Goal: Information Seeking & Learning: Learn about a topic

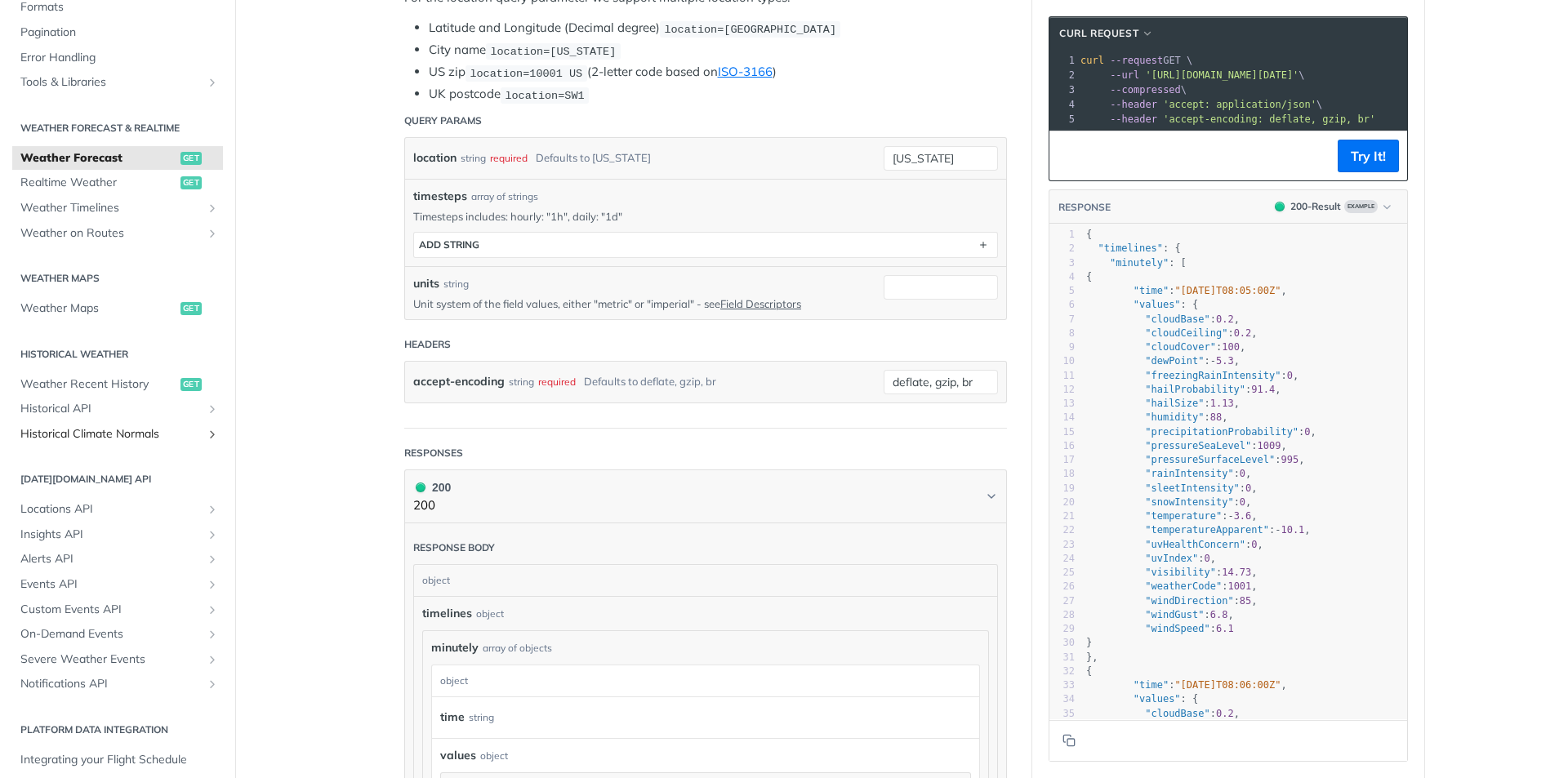
scroll to position [307, 0]
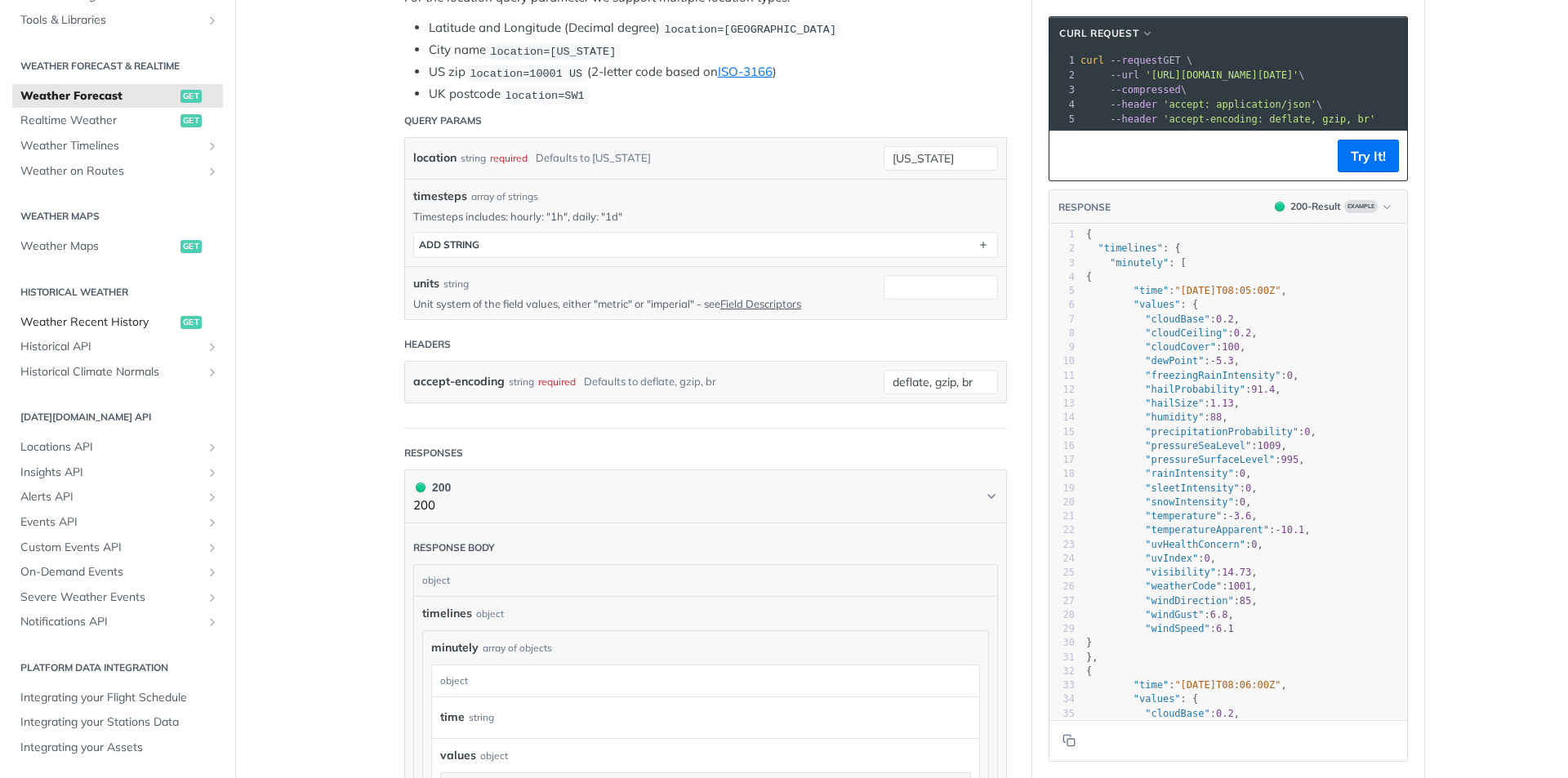
click at [132, 326] on span "Weather Recent History" at bounding box center [98, 323] width 156 height 16
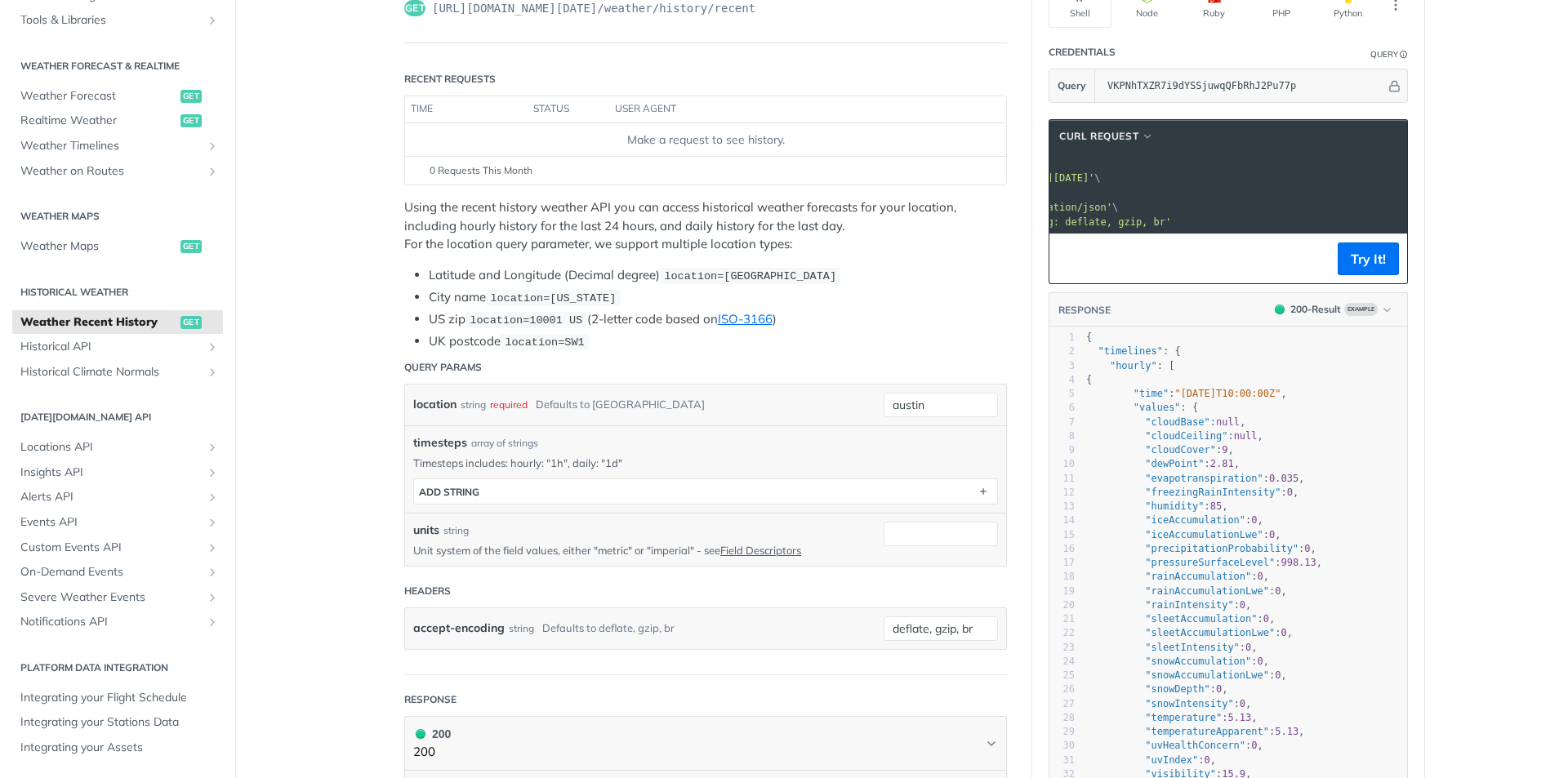
scroll to position [0, 204]
drag, startPoint x: 1315, startPoint y: 177, endPoint x: 1395, endPoint y: 184, distance: 80.3
click at [1395, 184] on pre "--url '[URL][DOMAIN_NAME][DATE]' \" at bounding box center [1198, 178] width 652 height 15
click at [1095, 182] on span "'[URL][DOMAIN_NAME][DATE]'" at bounding box center [1018, 178] width 154 height 11
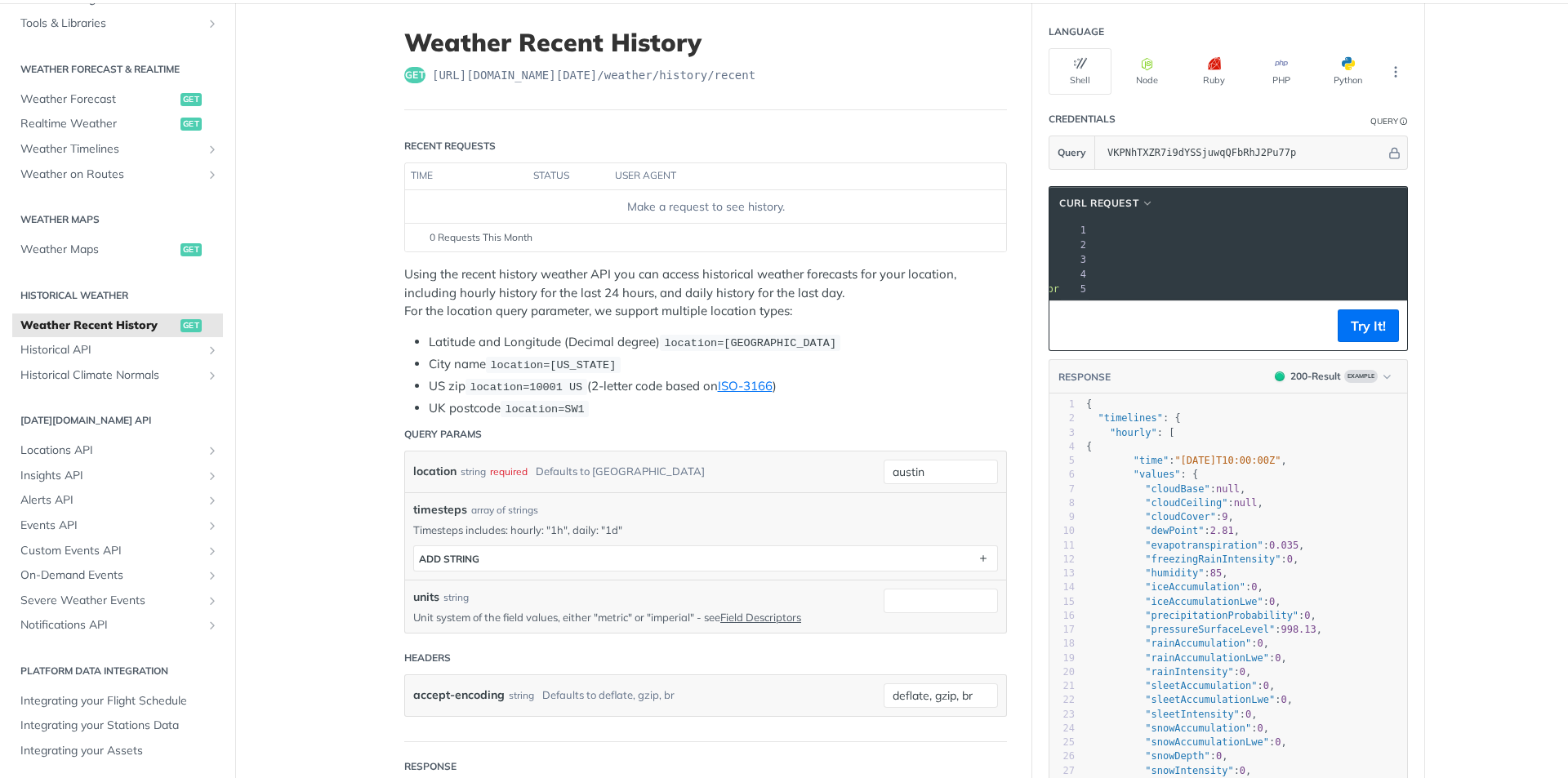
scroll to position [0, 0]
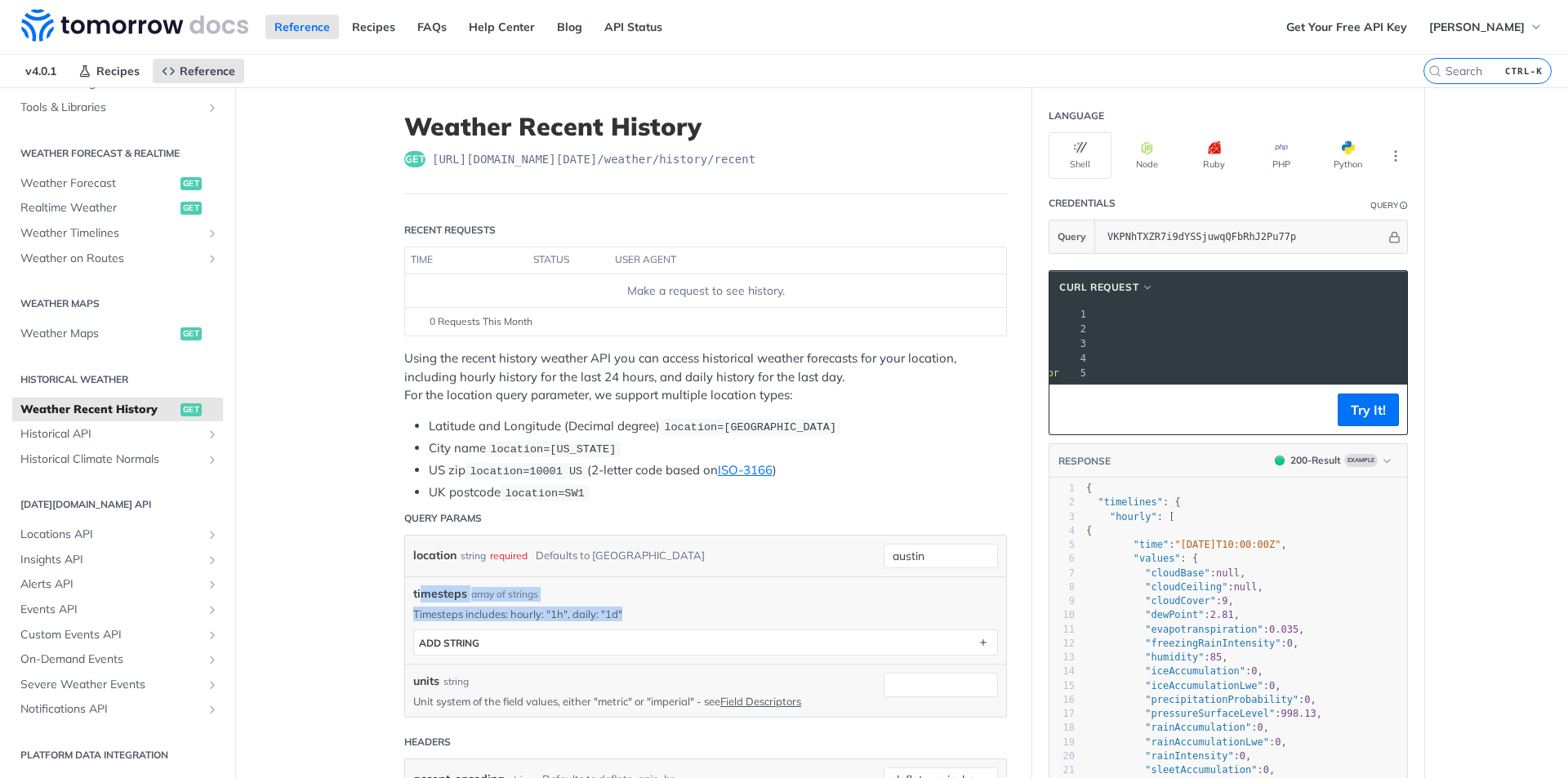
drag, startPoint x: 639, startPoint y: 617, endPoint x: 413, endPoint y: 585, distance: 228.3
click at [413, 585] on div "timesteps array of strings Timesteps includes: hourly: "1h", daily: "1d" timest…" at bounding box center [706, 620] width 585 height 70
click at [413, 585] on span "timesteps" at bounding box center [440, 593] width 54 height 17
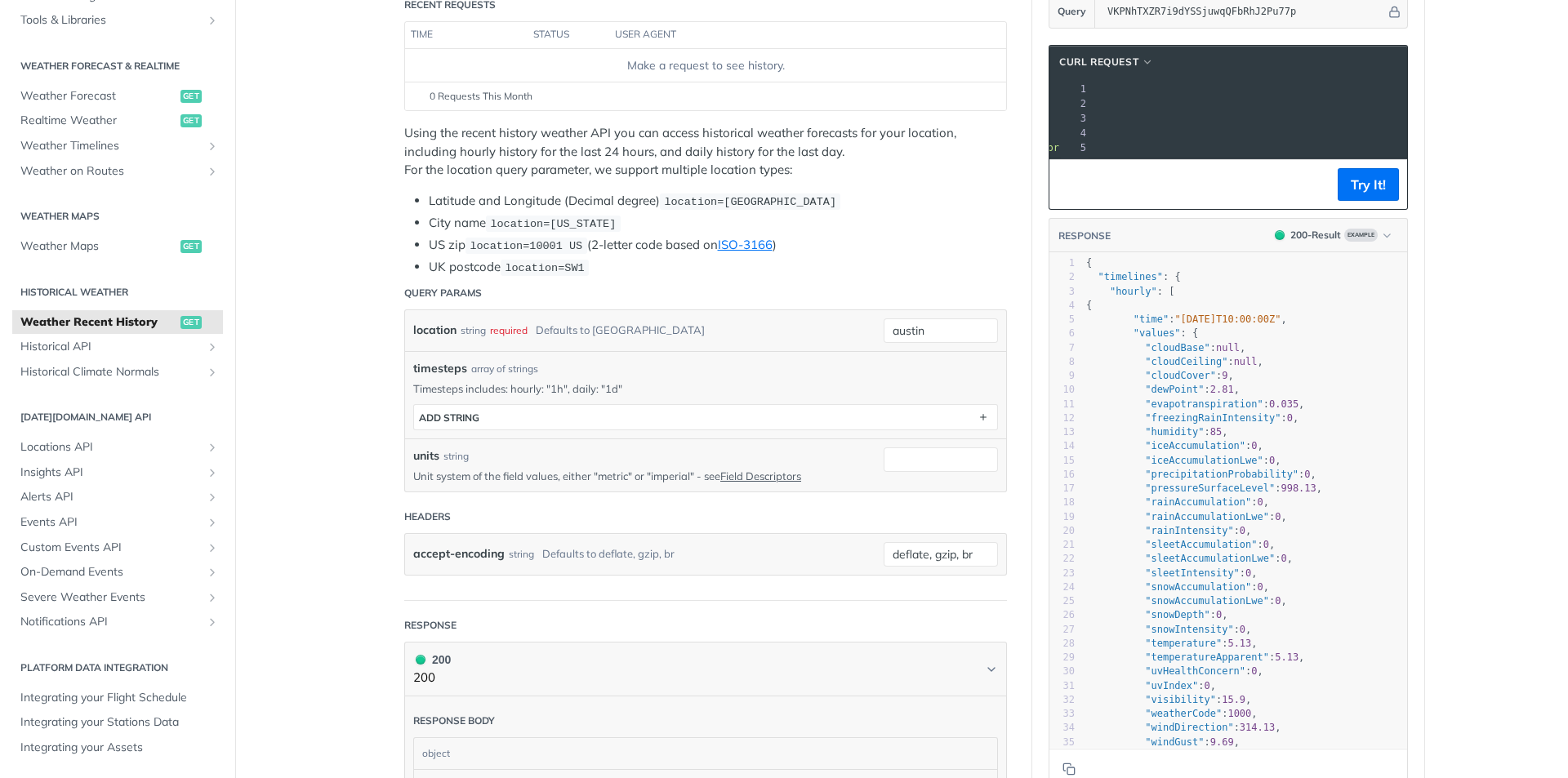
scroll to position [245, 0]
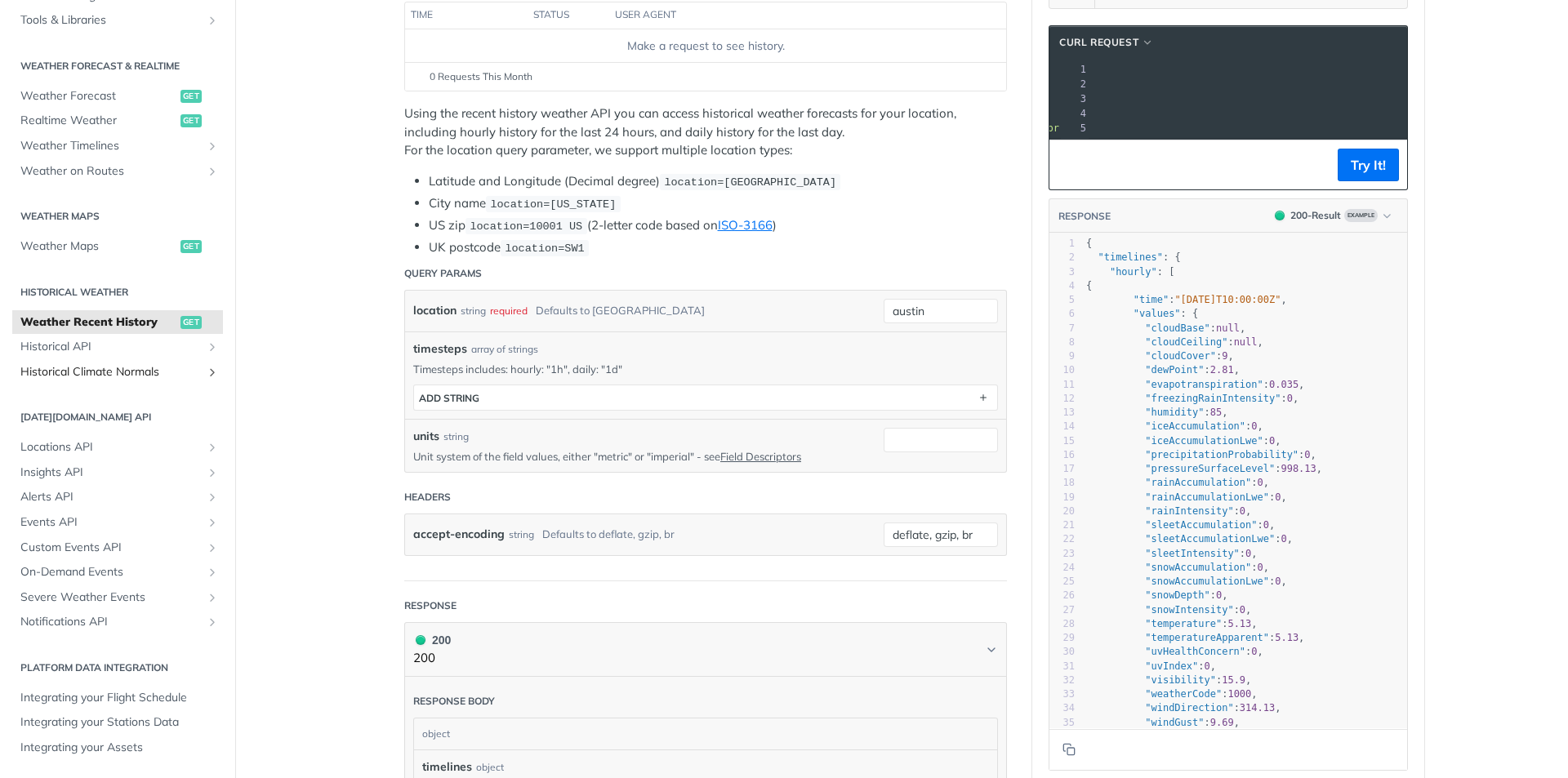
click at [176, 370] on span "Historical Climate Normals" at bounding box center [111, 373] width 182 height 16
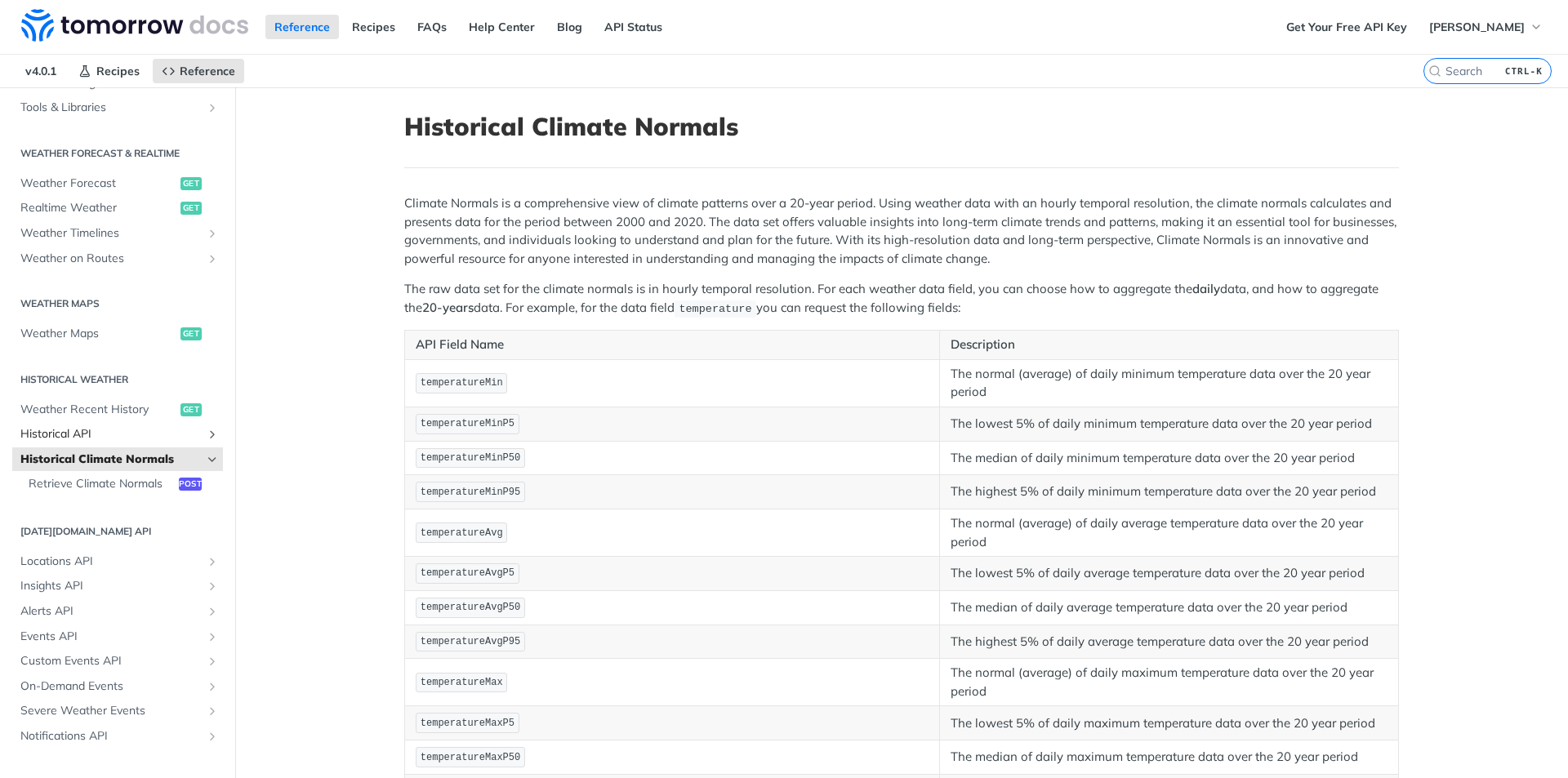
click at [150, 436] on span "Historical API" at bounding box center [111, 434] width 182 height 16
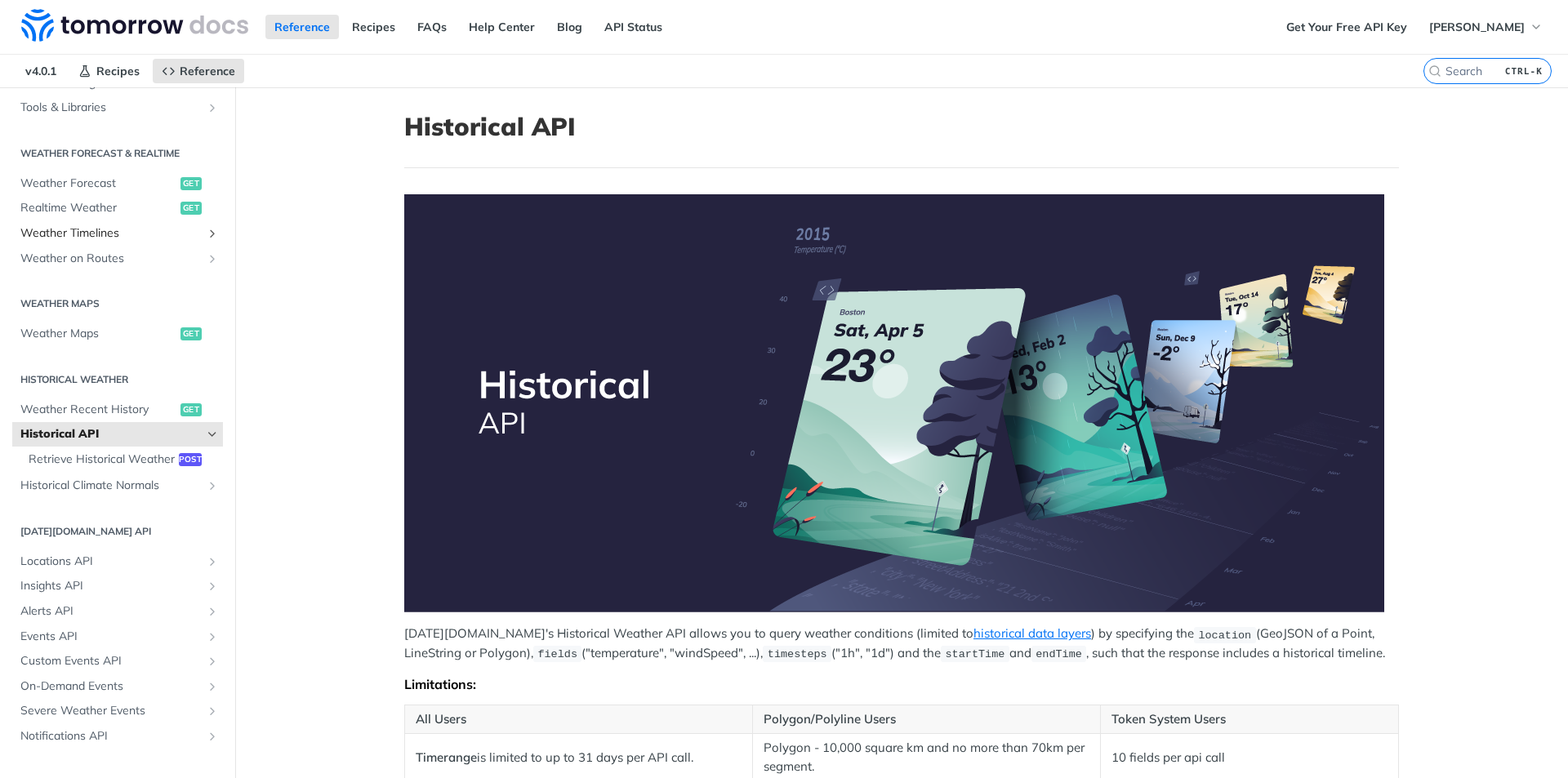
click at [146, 238] on span "Weather Timelines" at bounding box center [111, 234] width 182 height 16
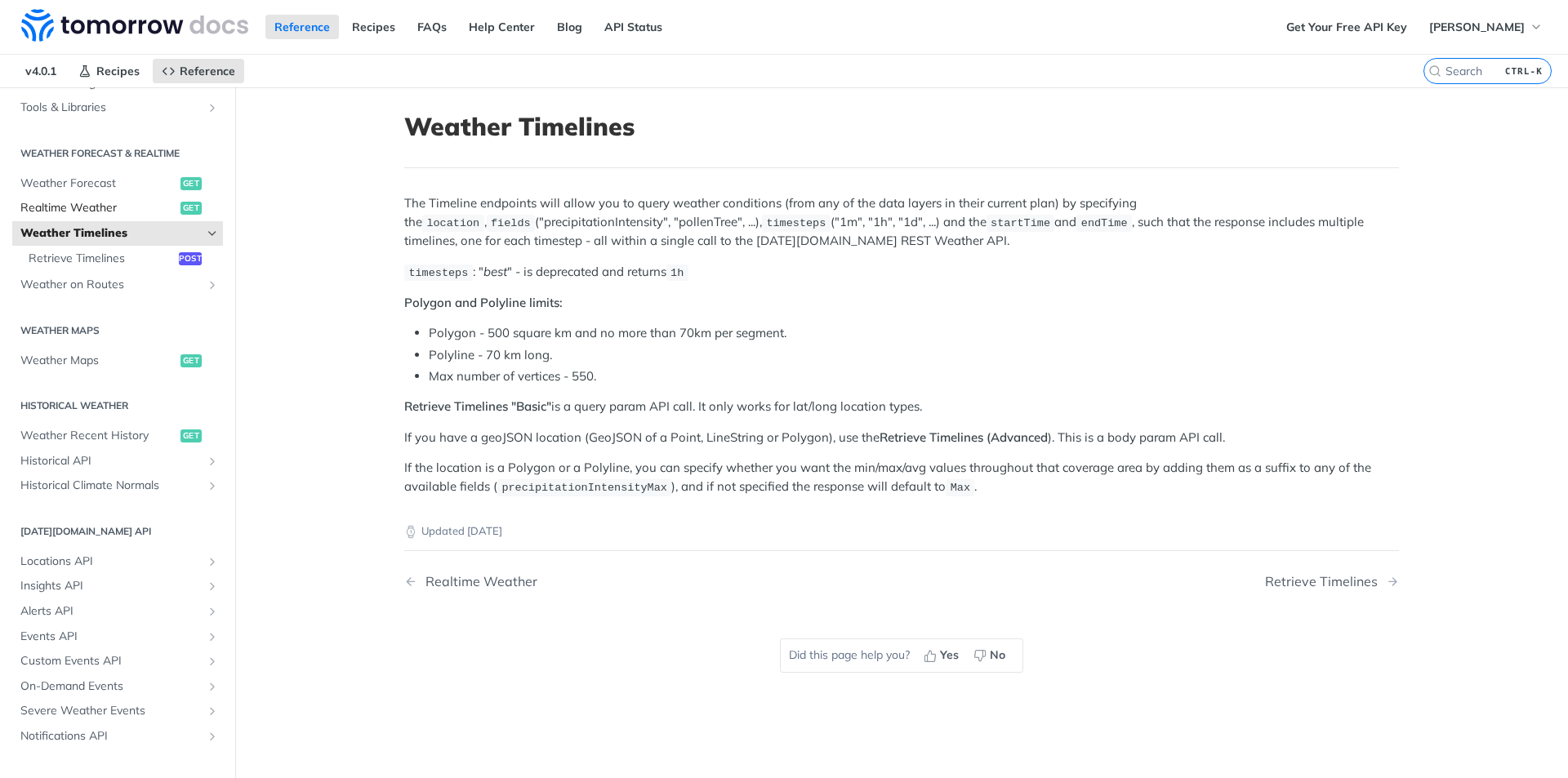
click at [97, 215] on span "Realtime Weather" at bounding box center [98, 208] width 156 height 16
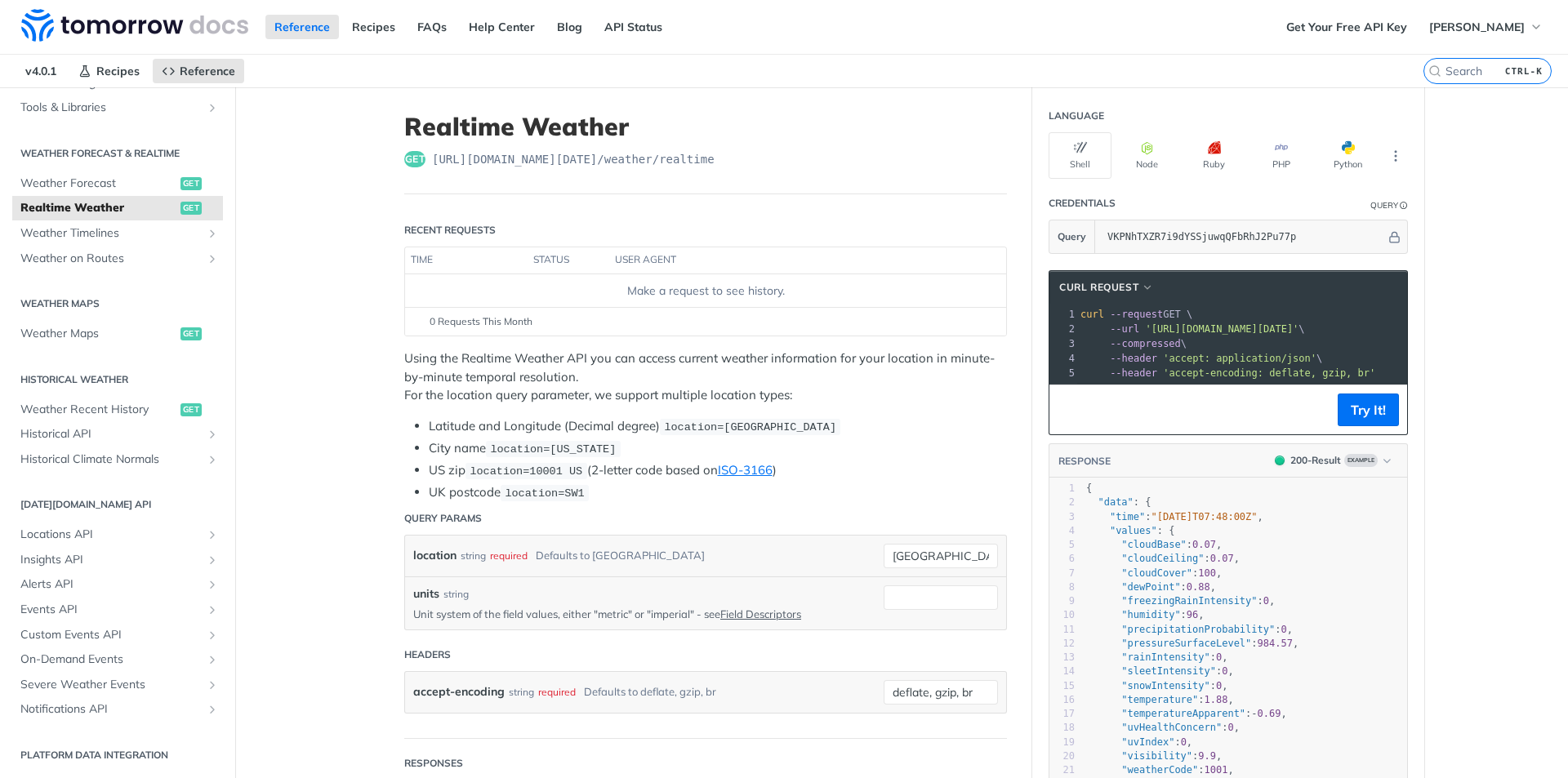
drag, startPoint x: 1529, startPoint y: 446, endPoint x: 1503, endPoint y: 475, distance: 38.9
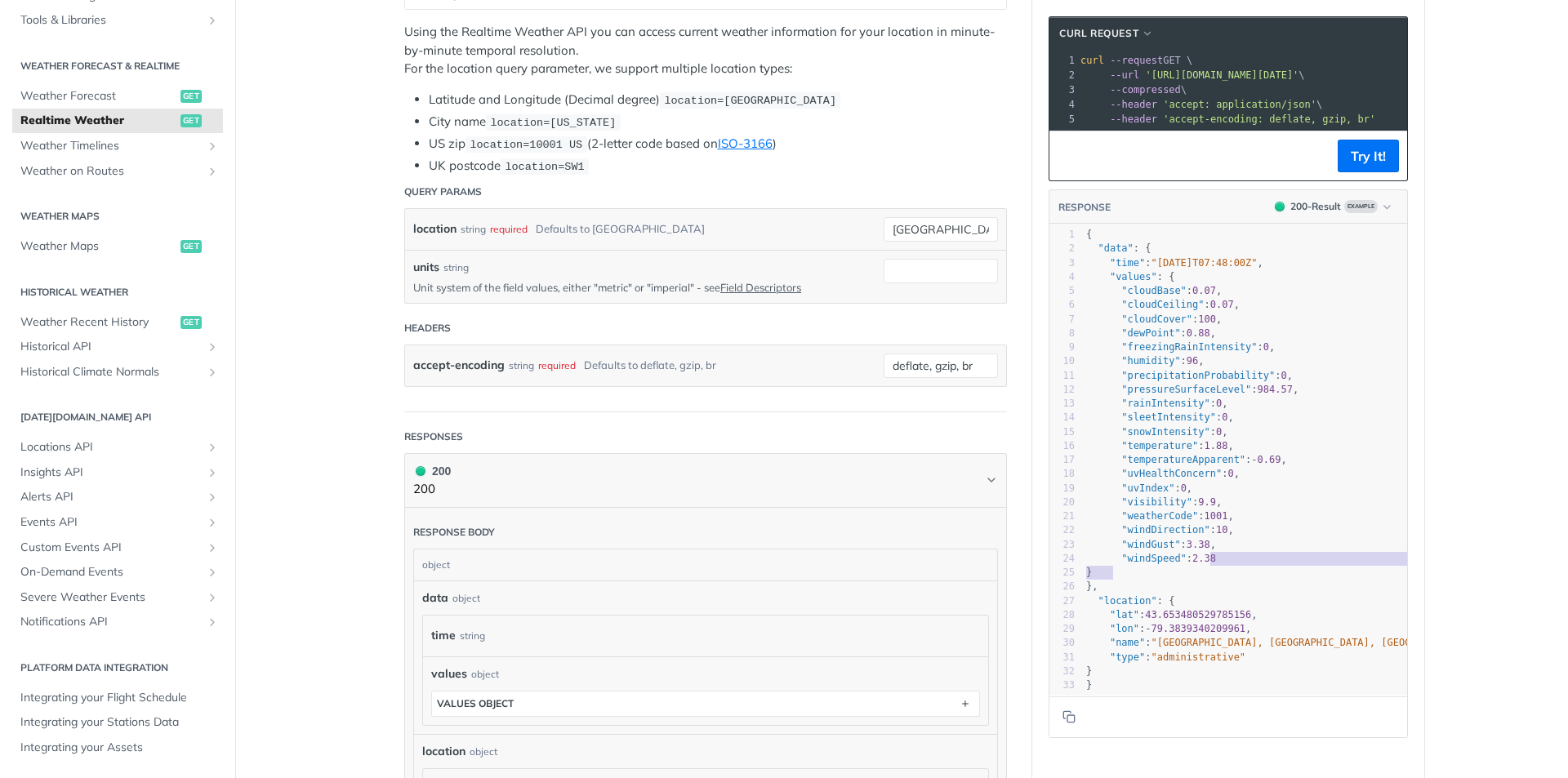
type textarea "}"
drag, startPoint x: 1230, startPoint y: 578, endPoint x: 1264, endPoint y: 586, distance: 34.9
click at [1264, 580] on pre "}" at bounding box center [1274, 573] width 384 height 14
click at [1252, 664] on pre ""type" : "administrative"" at bounding box center [1274, 658] width 384 height 14
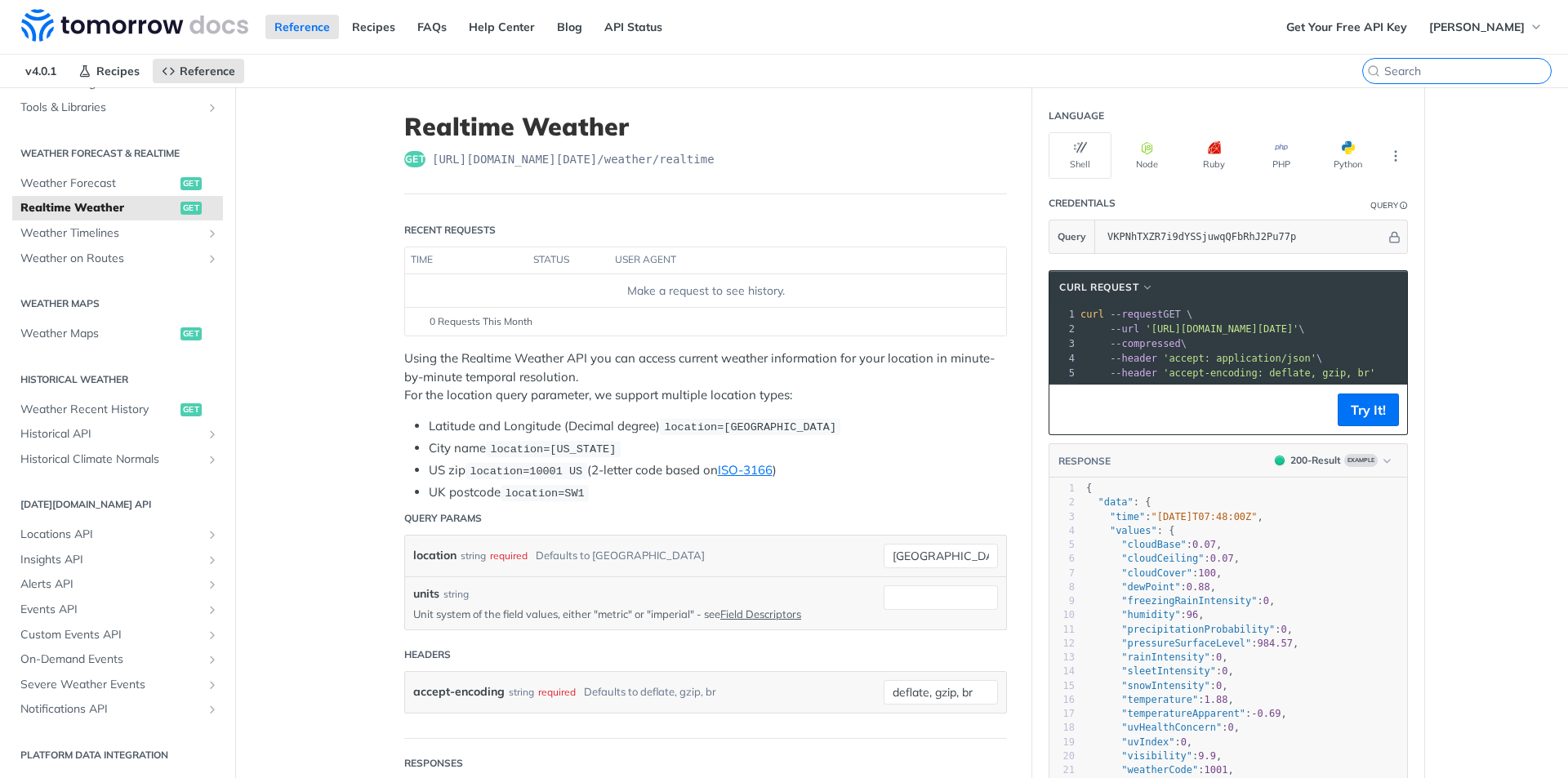
click at [1468, 70] on input "search" at bounding box center [1467, 71] width 167 height 15
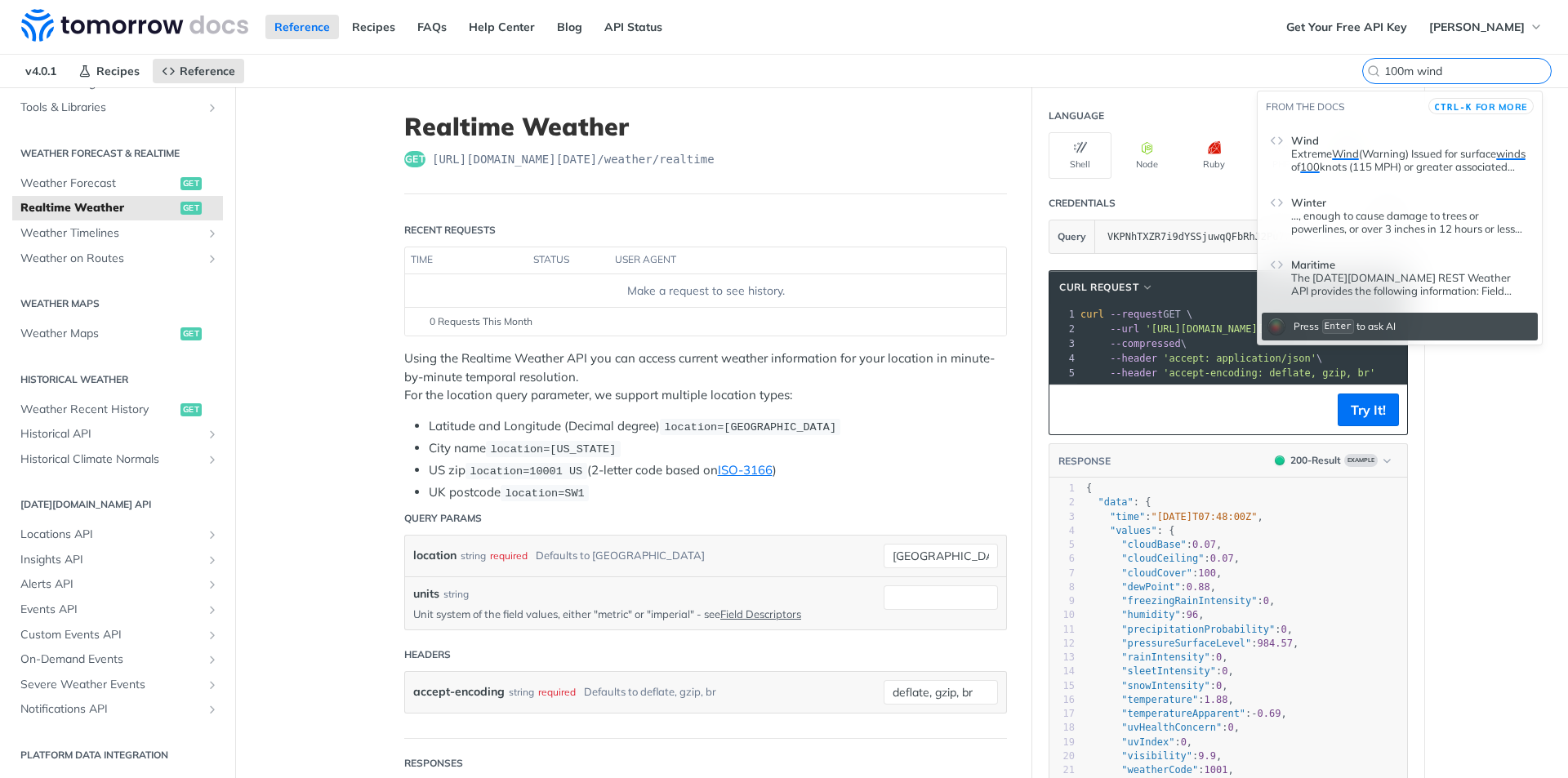
click at [1457, 74] on input "100m wind" at bounding box center [1467, 71] width 167 height 15
paste input "_v_component_of_"
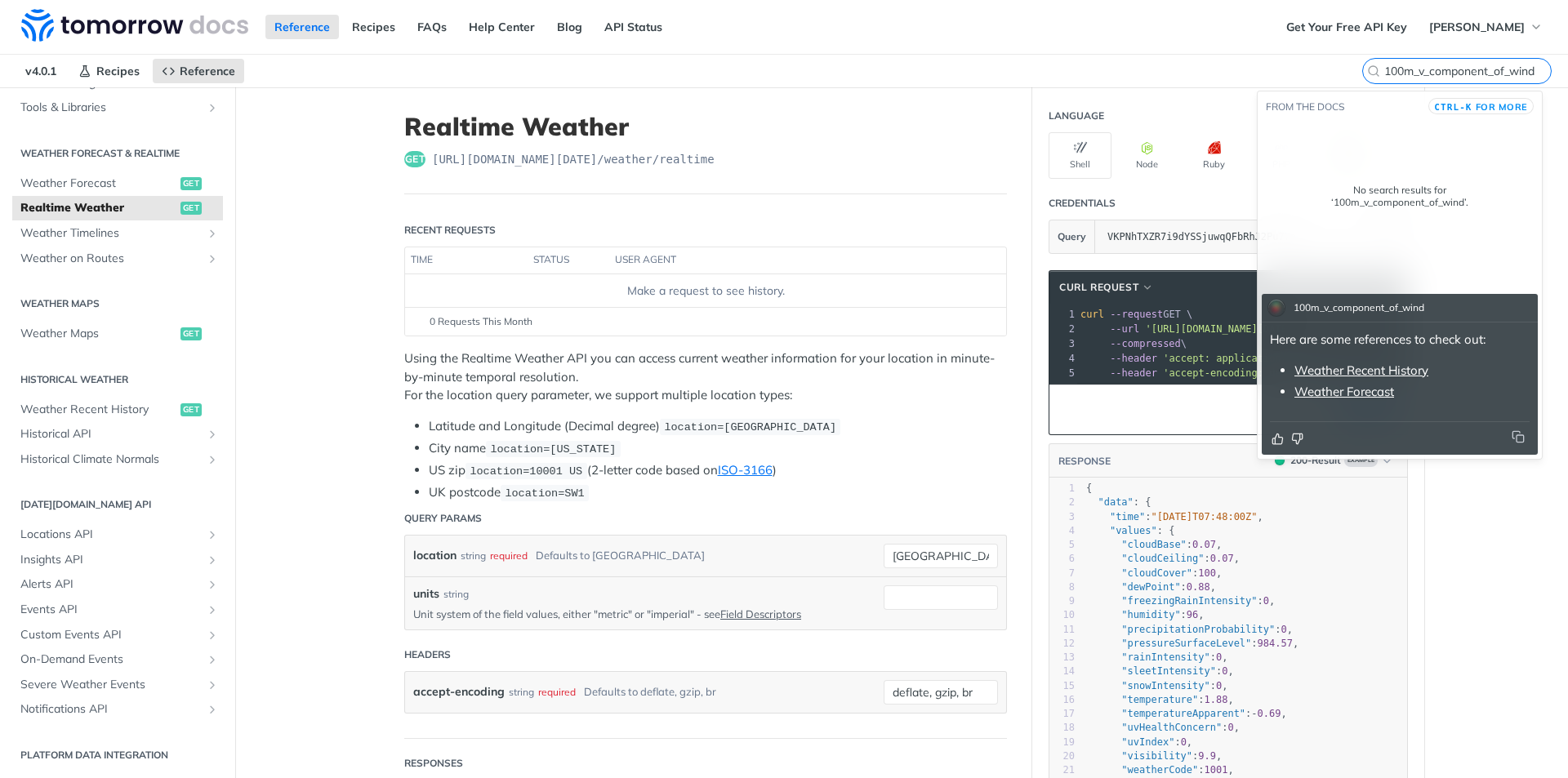
type input "100m_v_component_of_wind"
click at [1390, 388] on link "Weather Forecast" at bounding box center [1344, 391] width 100 height 16
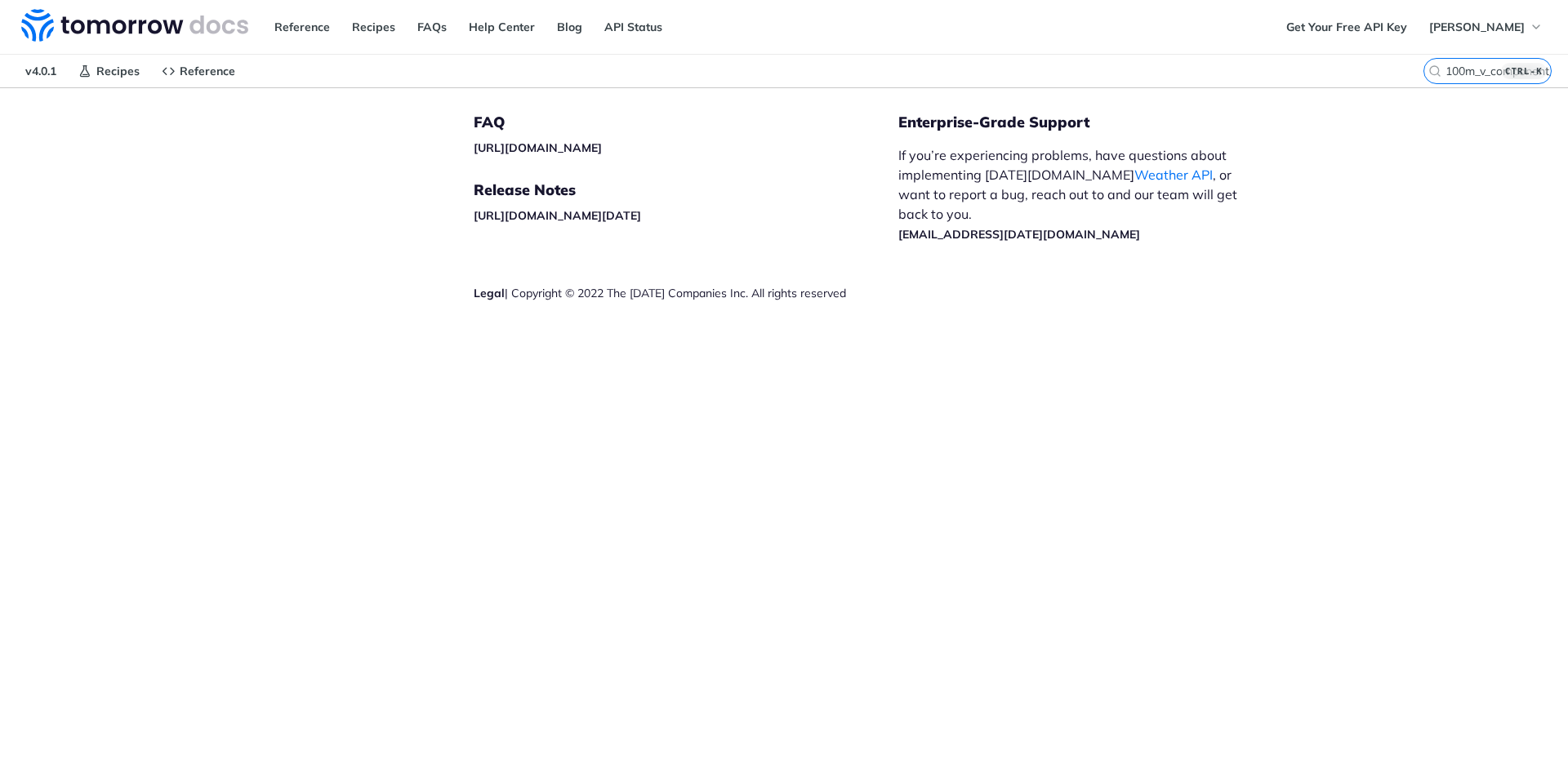
click at [1112, 197] on p "If you’re experiencing problems, have questions about implementing [DATE][DOMAI…" at bounding box center [1077, 195] width 357 height 98
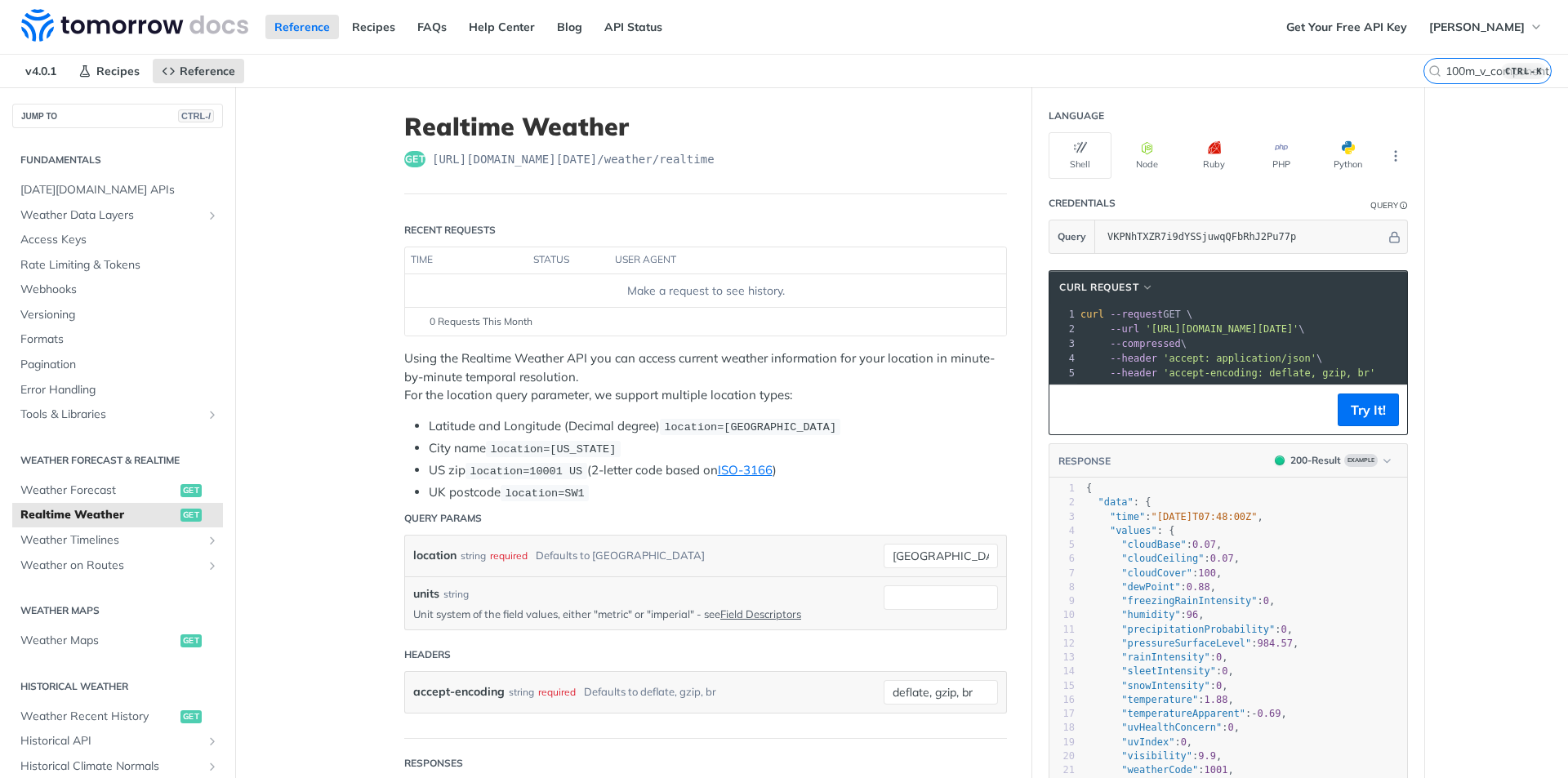
click at [688, 167] on span "[URL][DOMAIN_NAME][DATE] /weather/realtime" at bounding box center [573, 159] width 283 height 16
click at [714, 176] on header "Realtime Weather get [URL][DOMAIN_NAME][DATE] /weather/realtime" at bounding box center [706, 153] width 603 height 83
click at [92, 486] on span "Weather Forecast" at bounding box center [98, 490] width 156 height 16
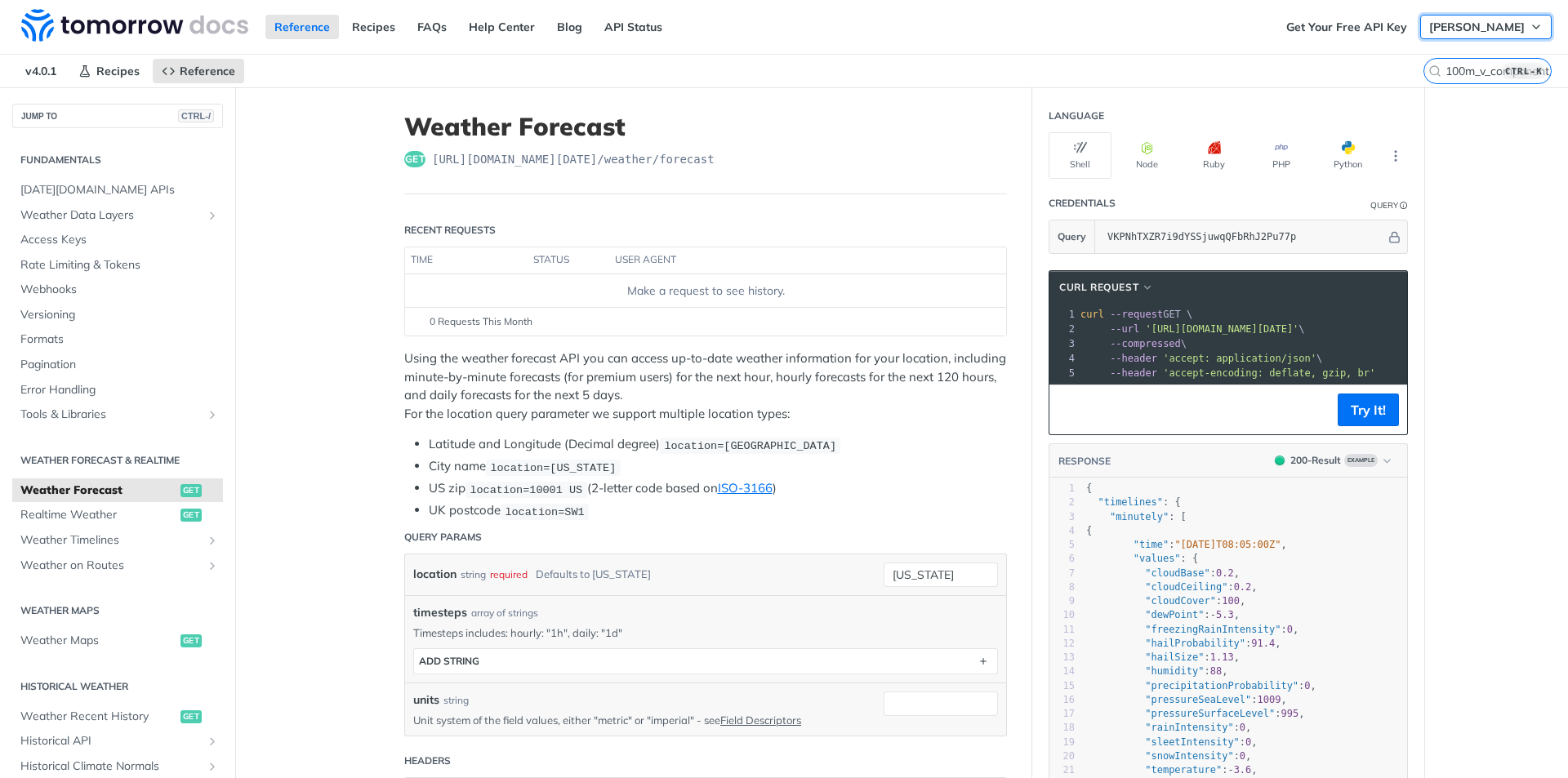
click at [1470, 32] on span "[PERSON_NAME]" at bounding box center [1477, 27] width 96 height 15
click at [146, 215] on span "Weather Data Layers" at bounding box center [111, 216] width 182 height 16
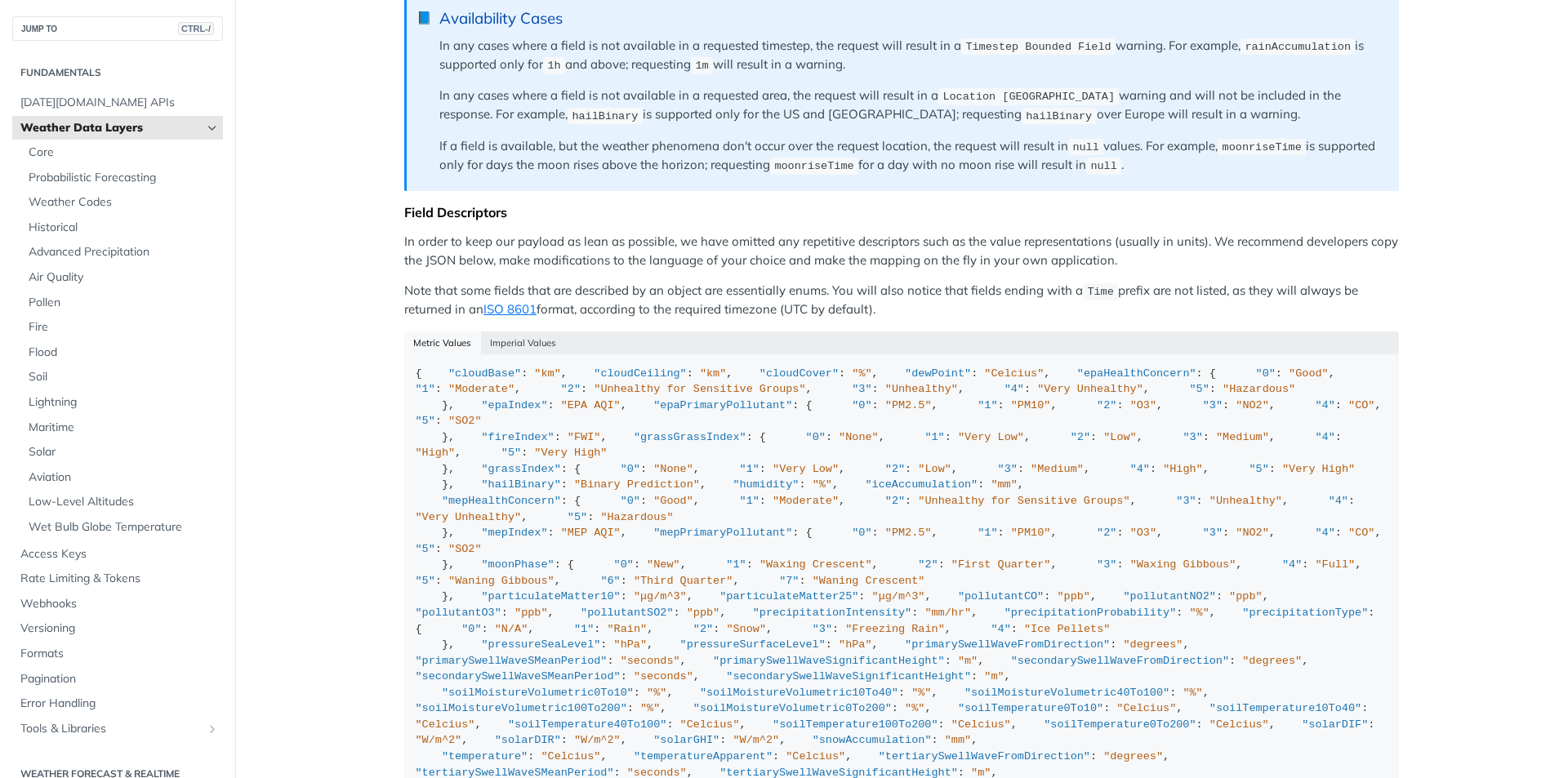
scroll to position [1279, 0]
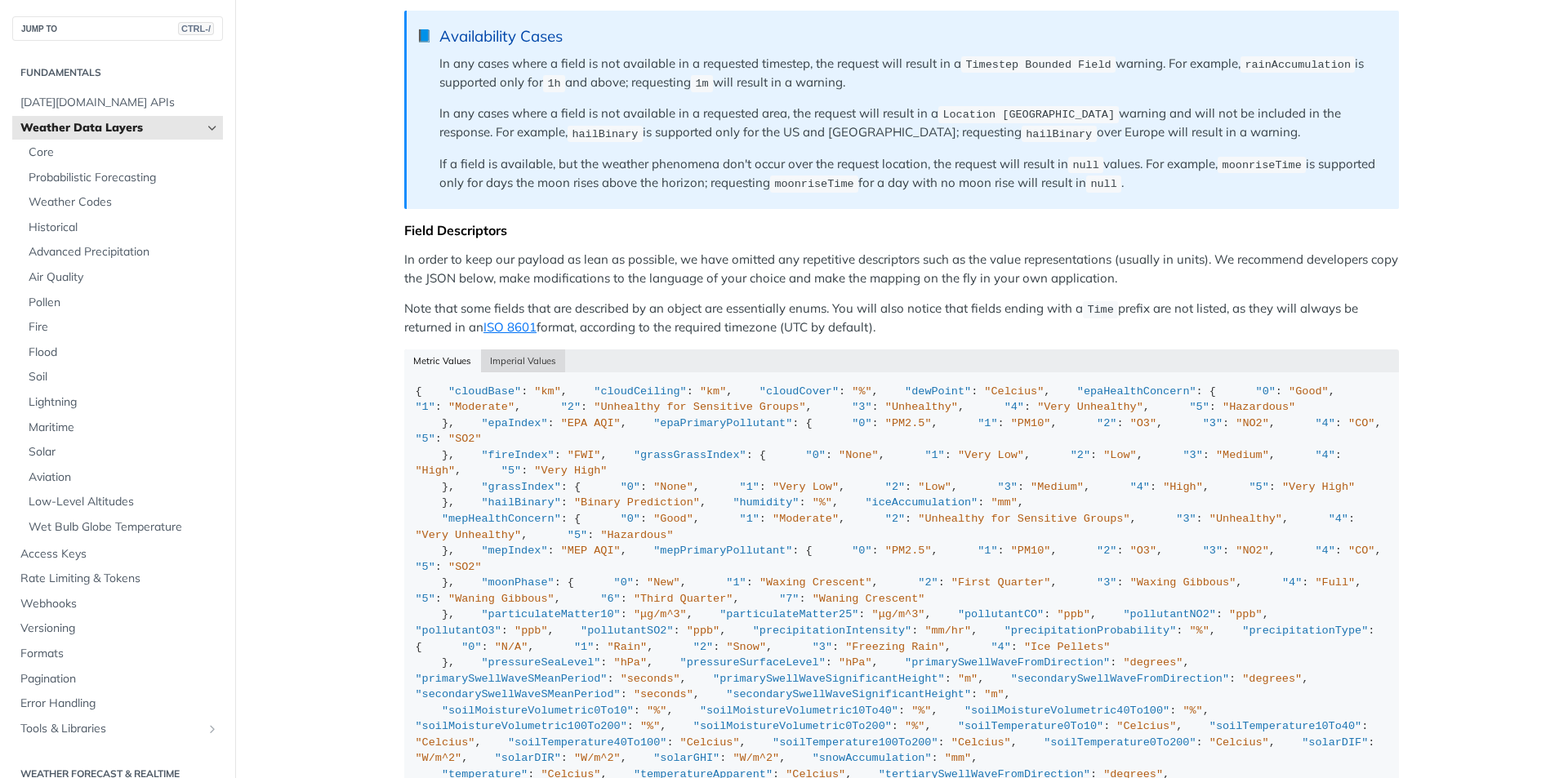
click at [513, 361] on button "Imperial Values" at bounding box center [523, 361] width 85 height 23
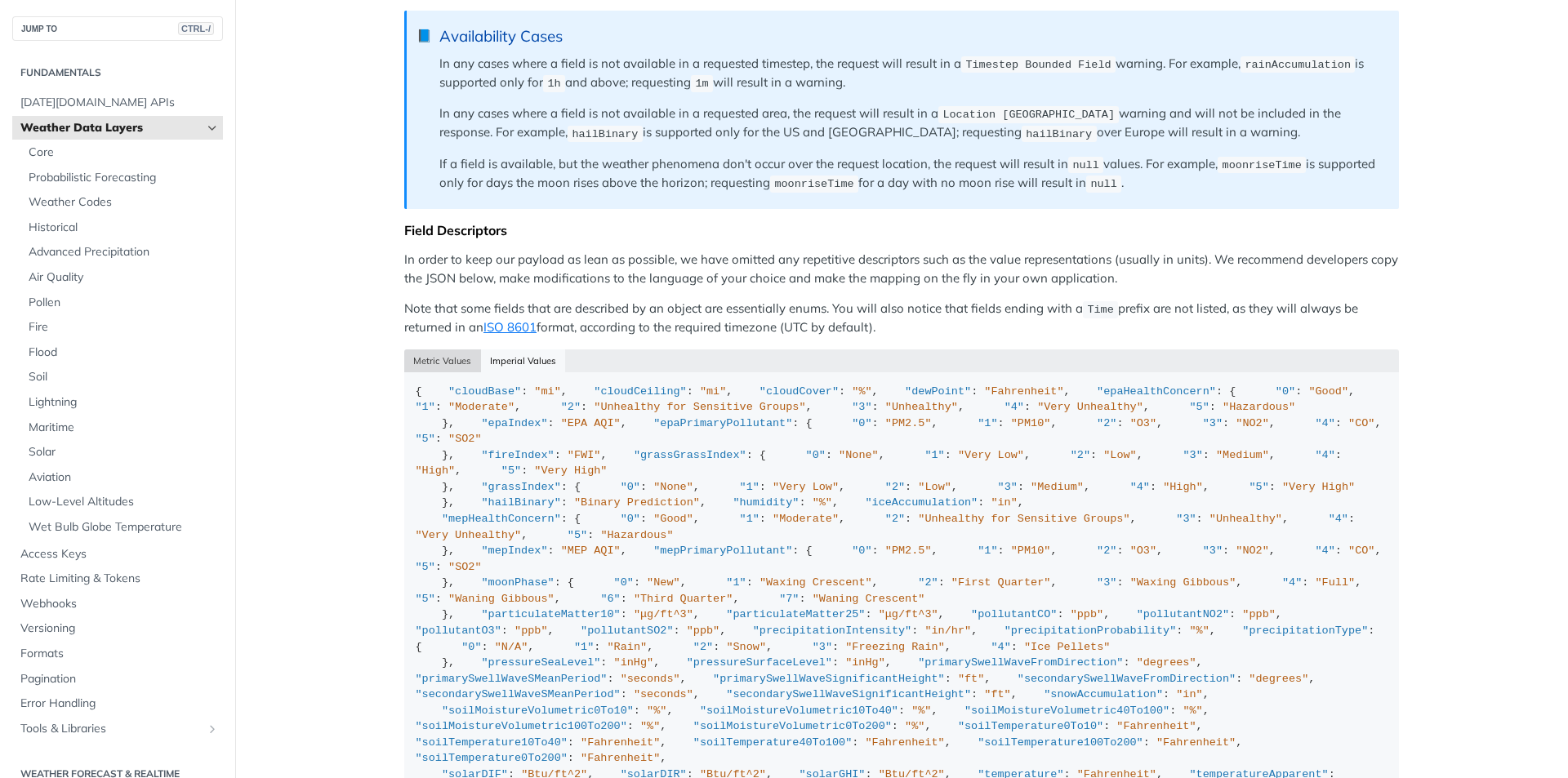
click at [424, 350] on button "Metric Values" at bounding box center [442, 361] width 77 height 23
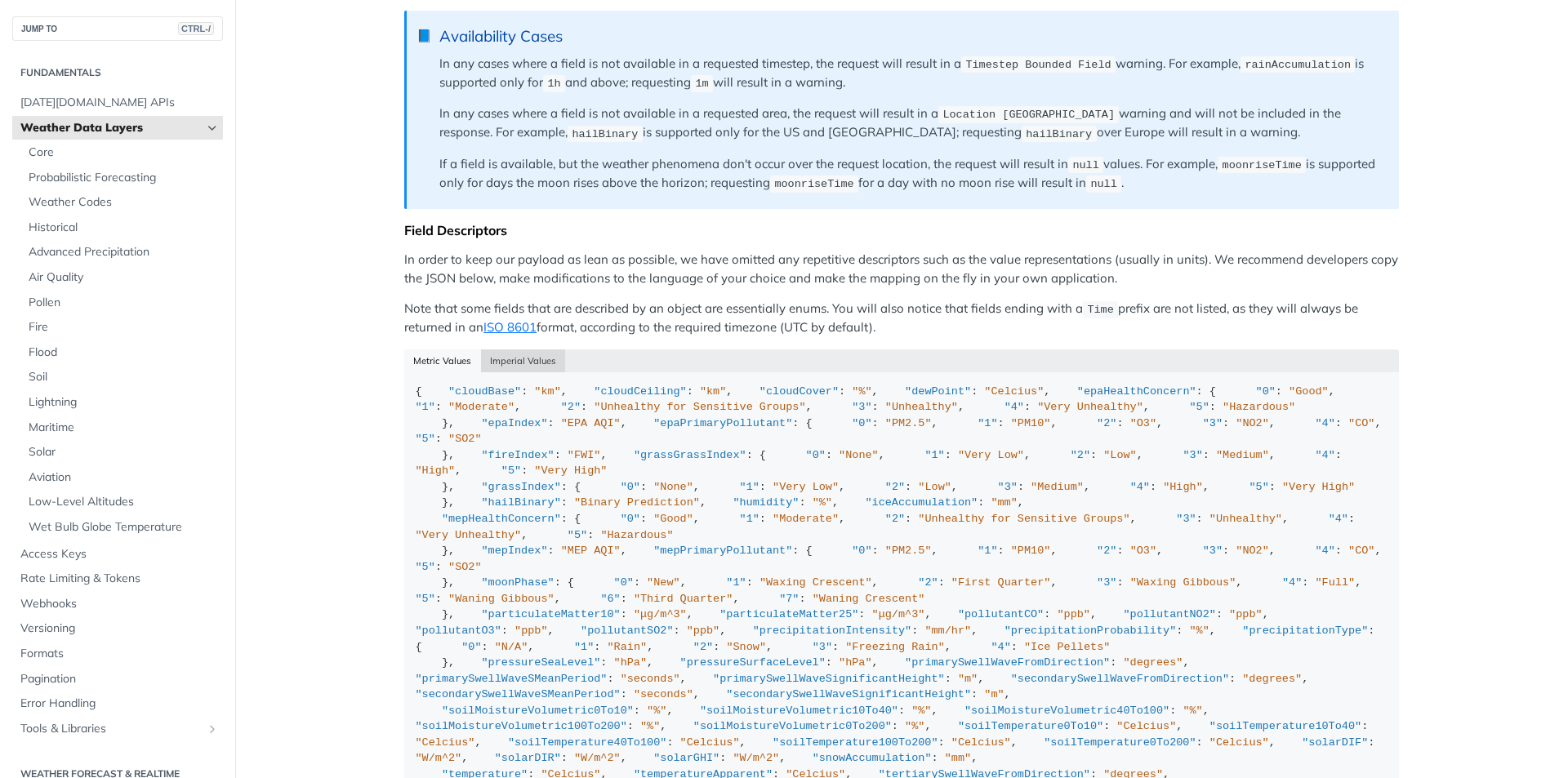
drag, startPoint x: 497, startPoint y: 352, endPoint x: 436, endPoint y: 344, distance: 61.5
click at [491, 352] on button "Imperial Values" at bounding box center [523, 361] width 85 height 23
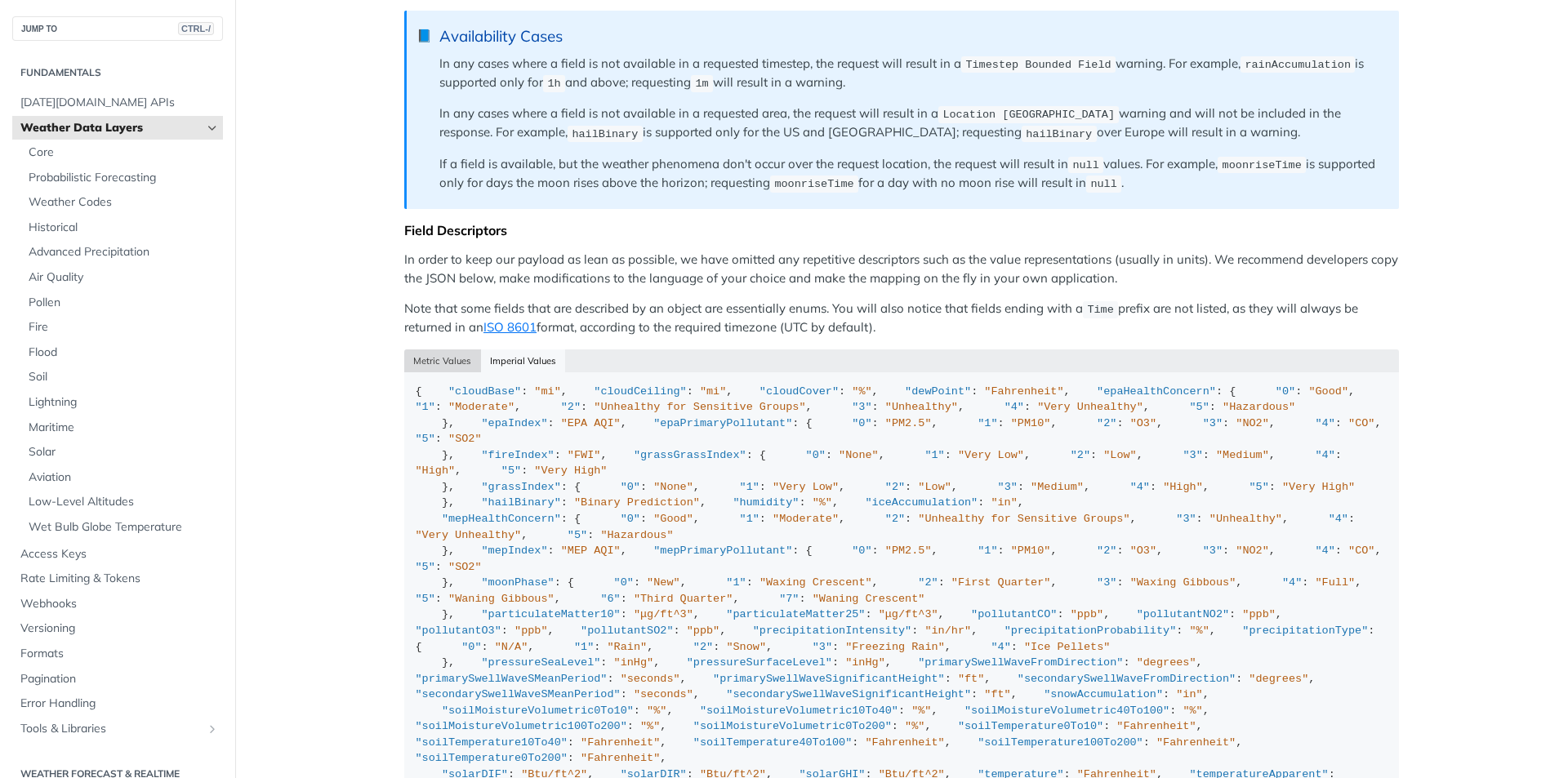
click at [424, 350] on button "Metric Values" at bounding box center [442, 361] width 77 height 23
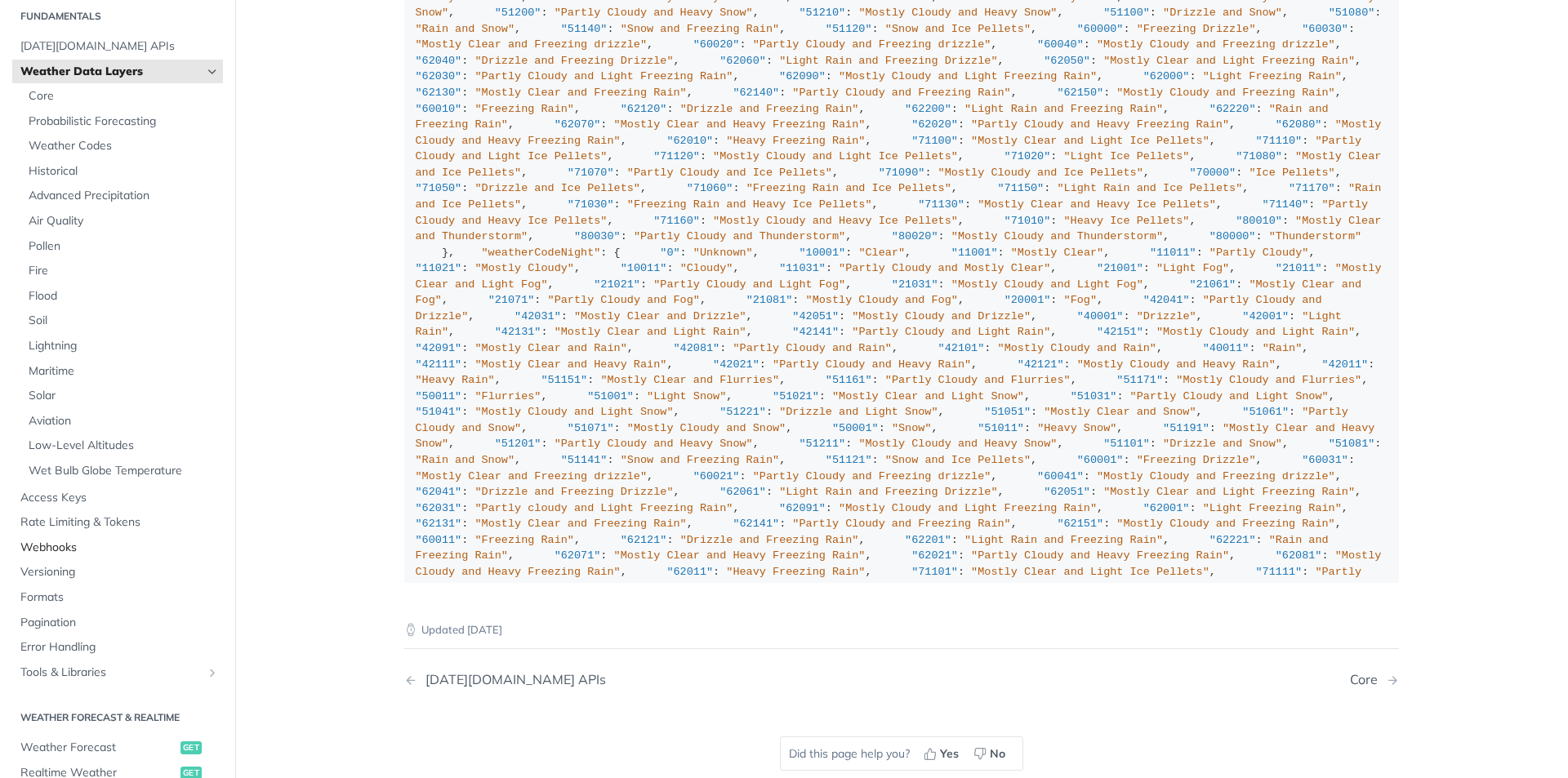
scroll to position [327, 0]
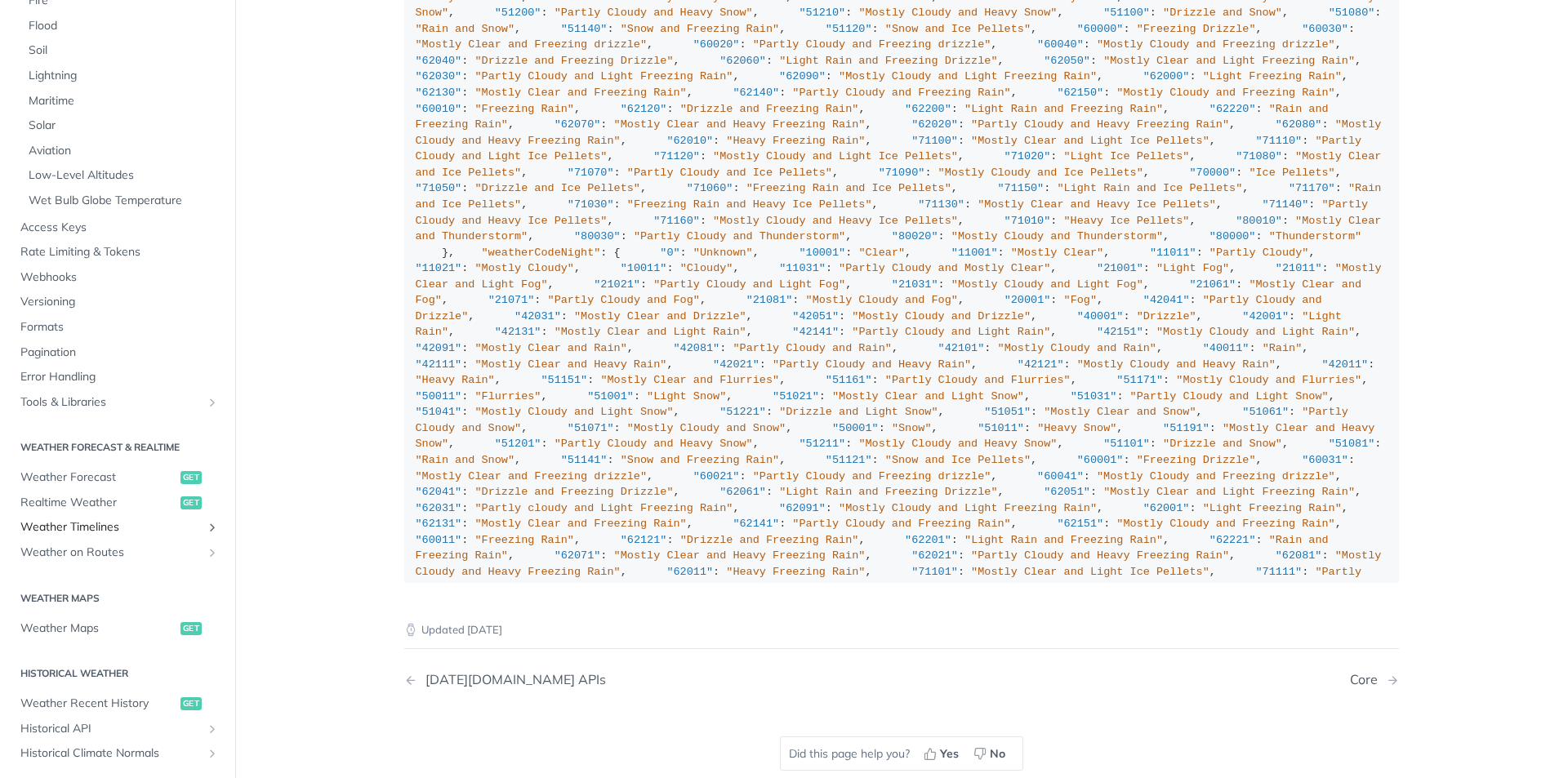
click at [170, 523] on span "Weather Timelines" at bounding box center [111, 527] width 182 height 16
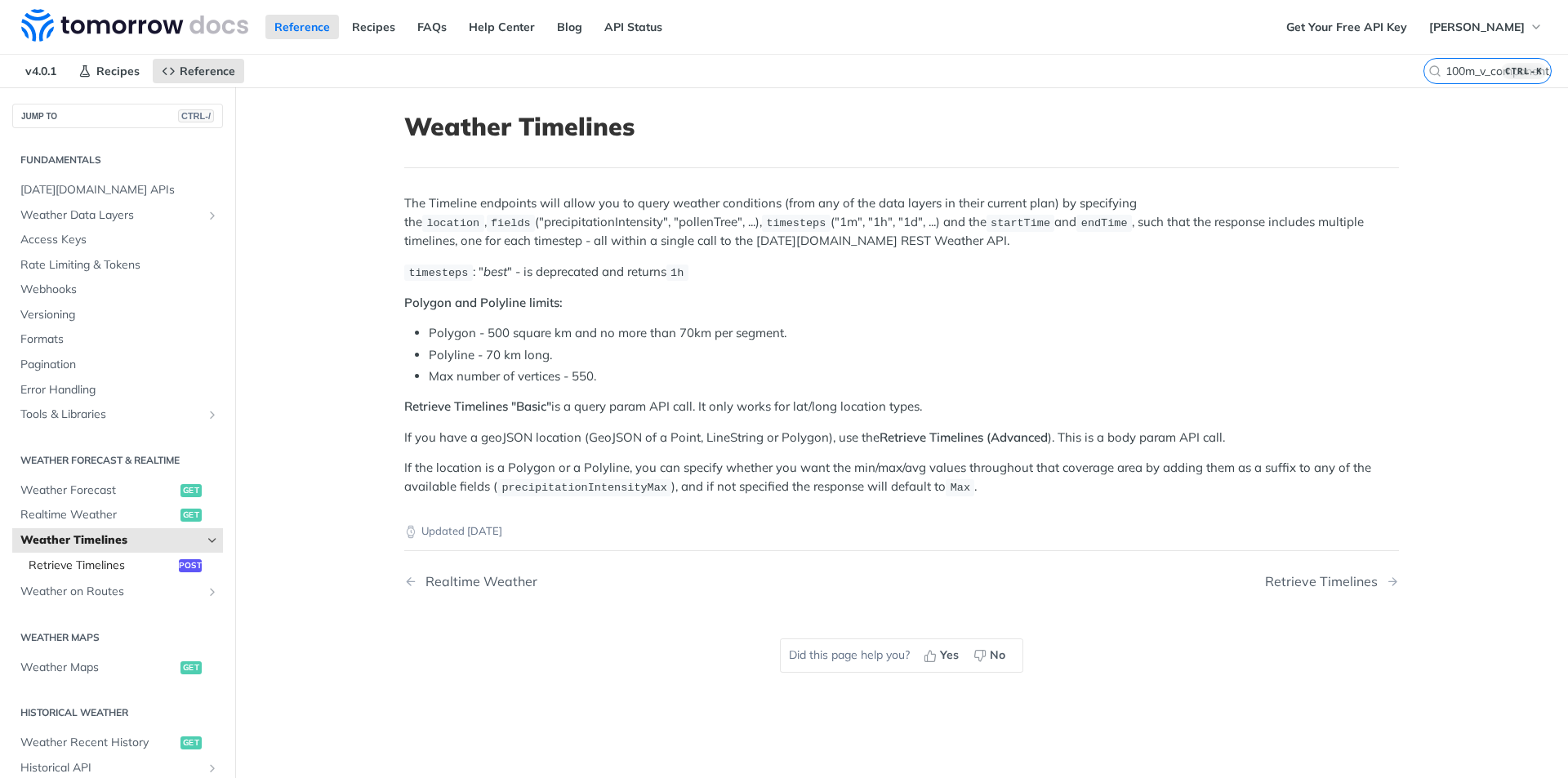
scroll to position [164, 0]
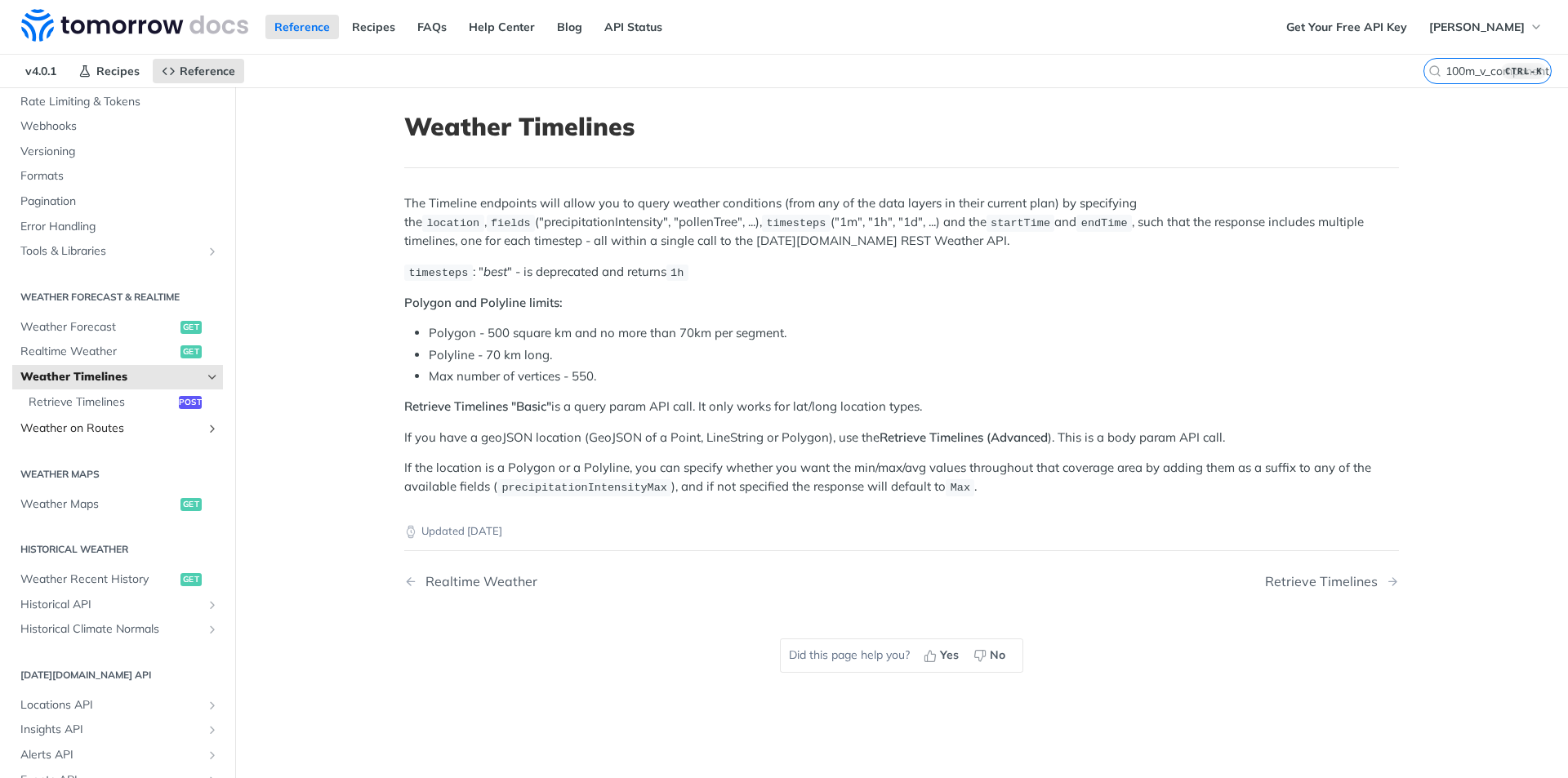
click at [84, 424] on span "Weather on Routes" at bounding box center [111, 428] width 182 height 16
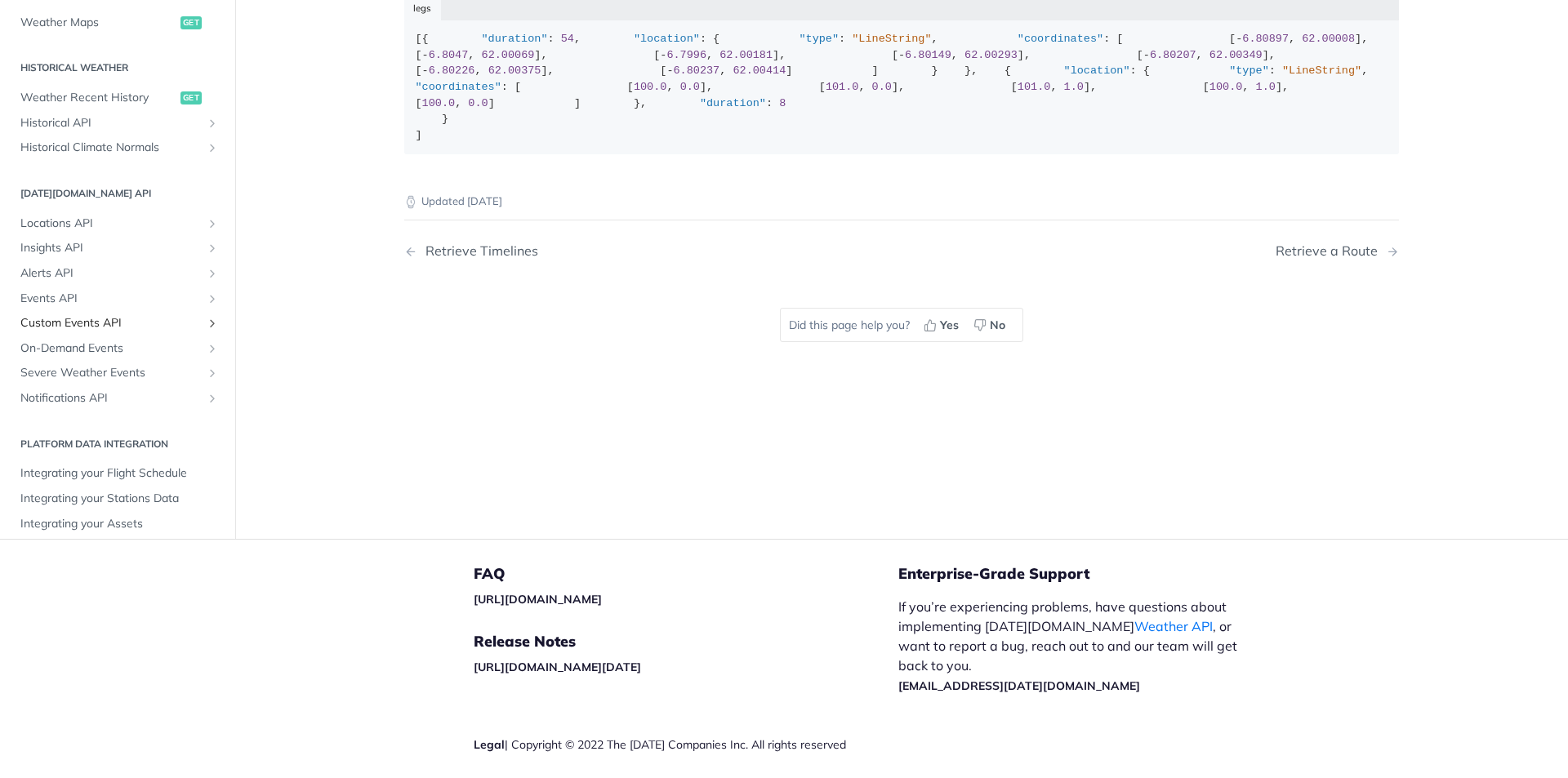
scroll to position [334, 0]
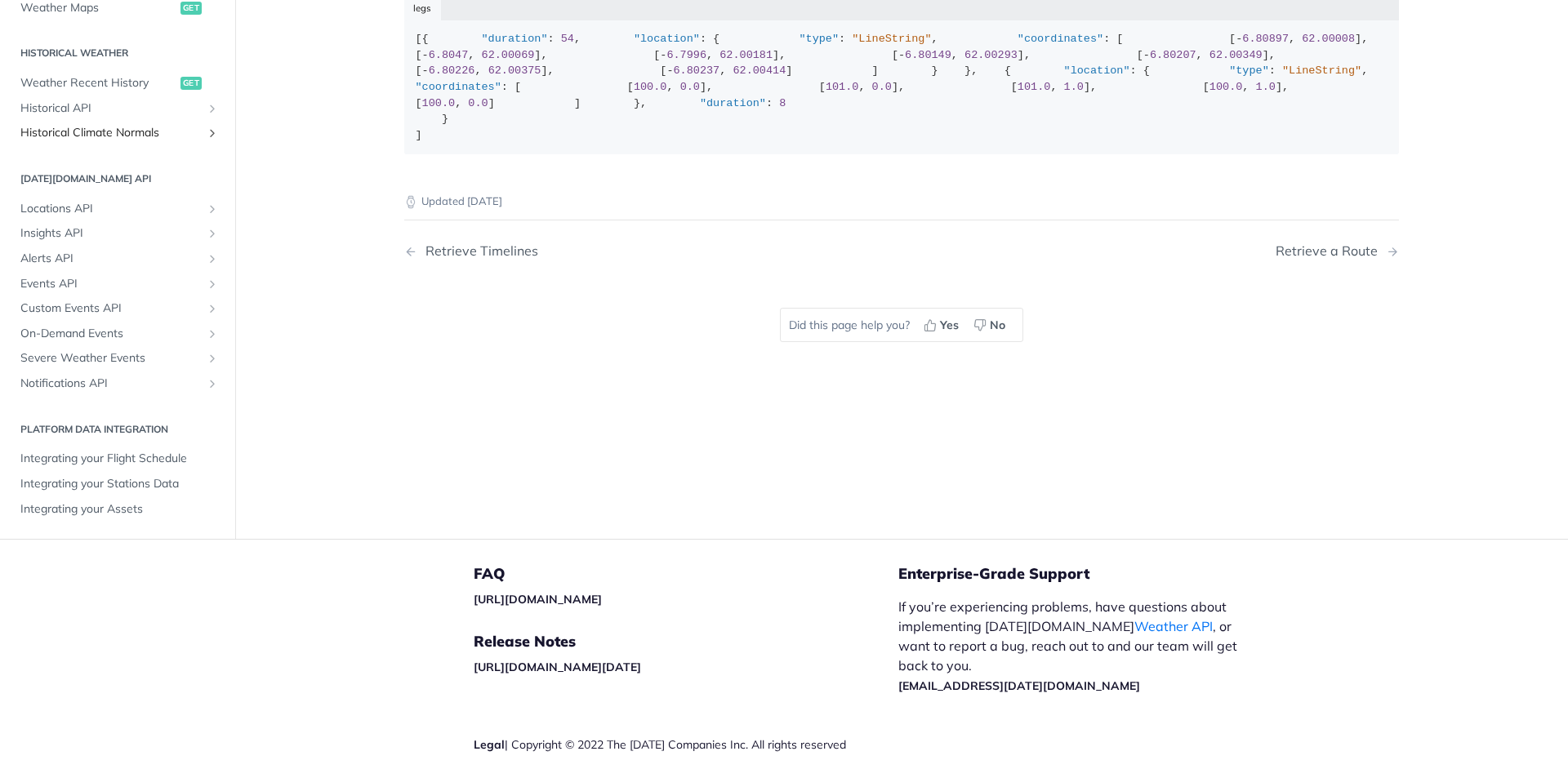
click at [80, 141] on span "Historical Climate Normals" at bounding box center [111, 133] width 182 height 16
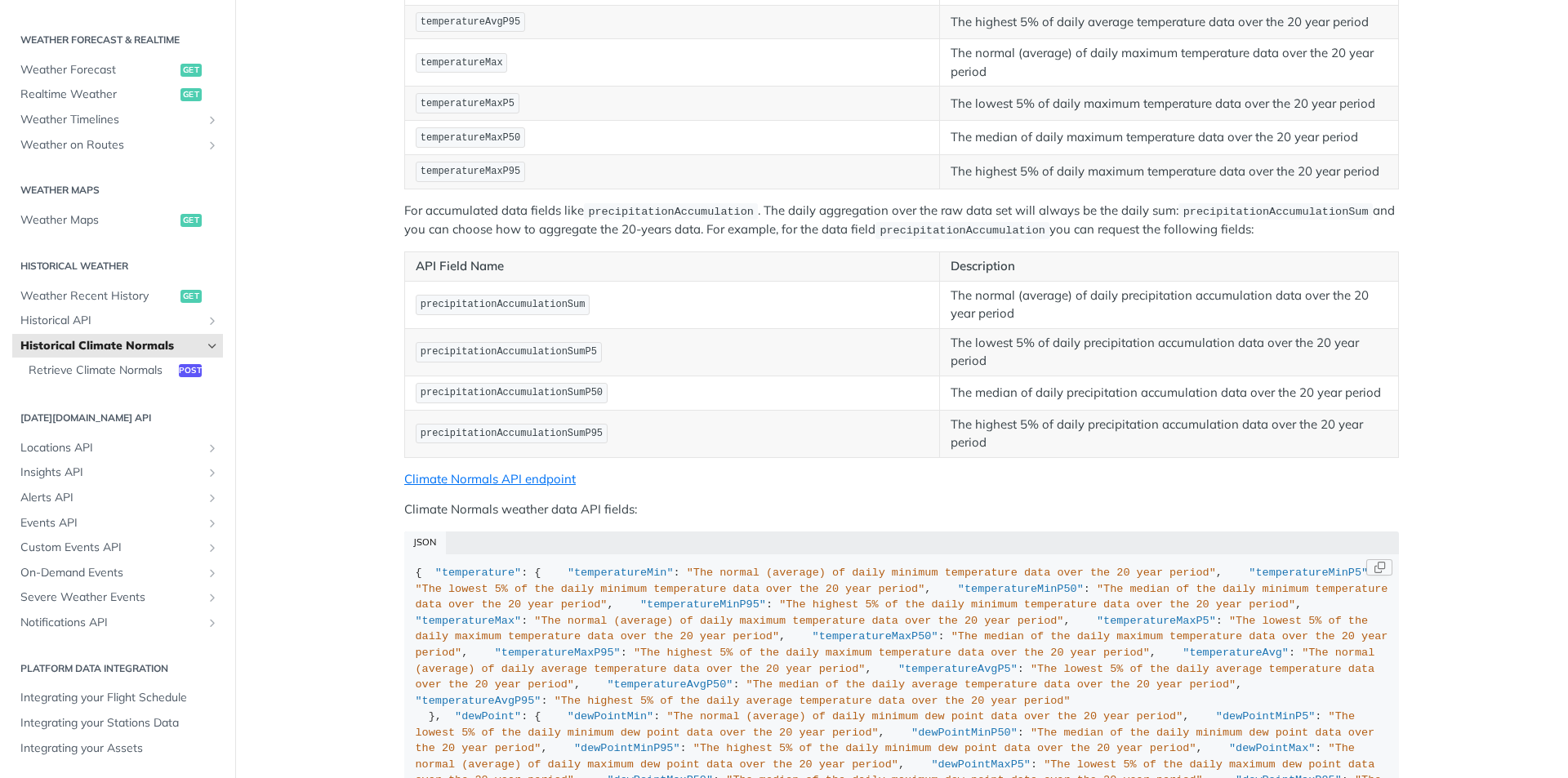
scroll to position [735, 0]
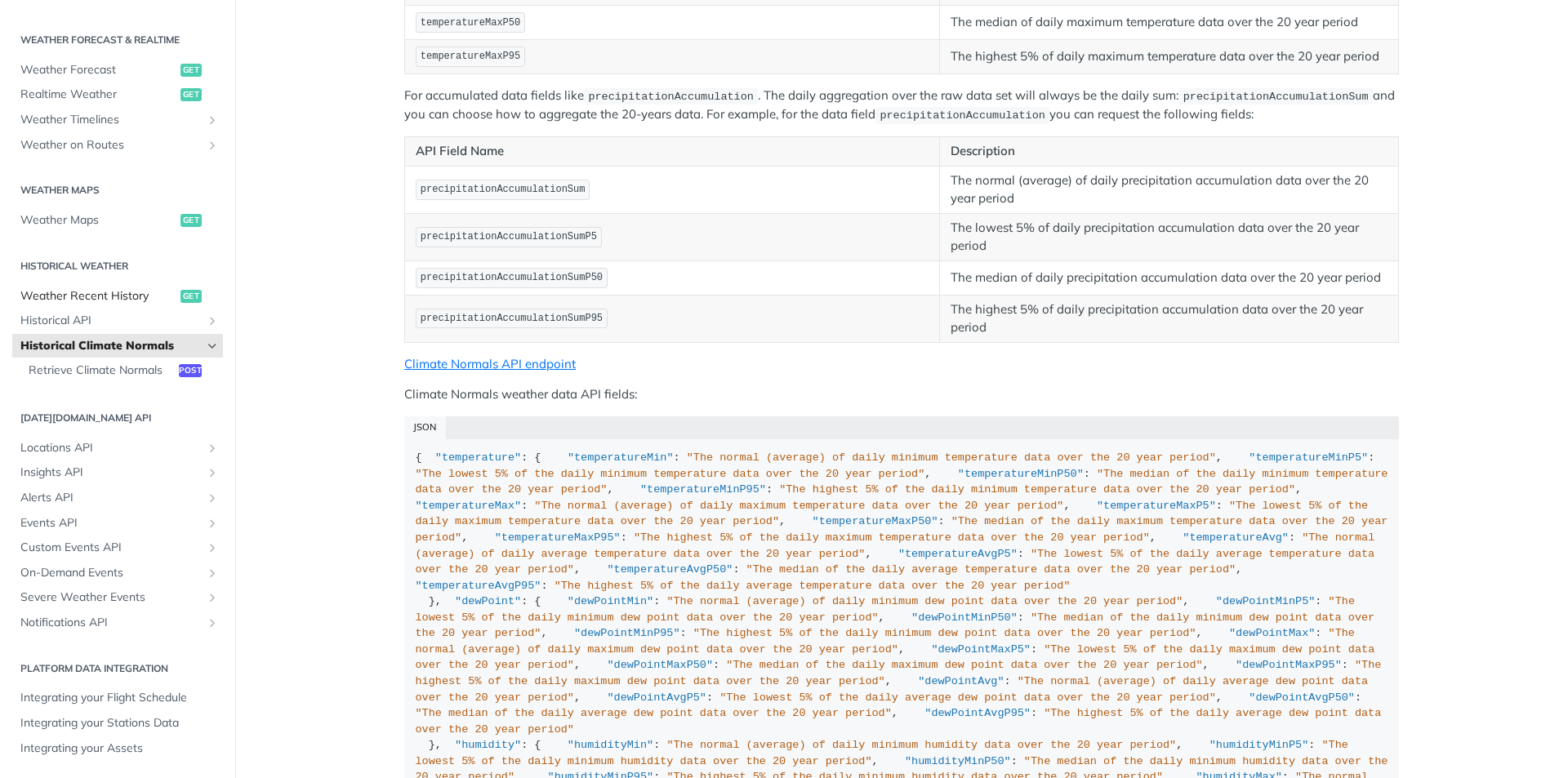
click at [113, 299] on span "Weather Recent History" at bounding box center [98, 297] width 156 height 16
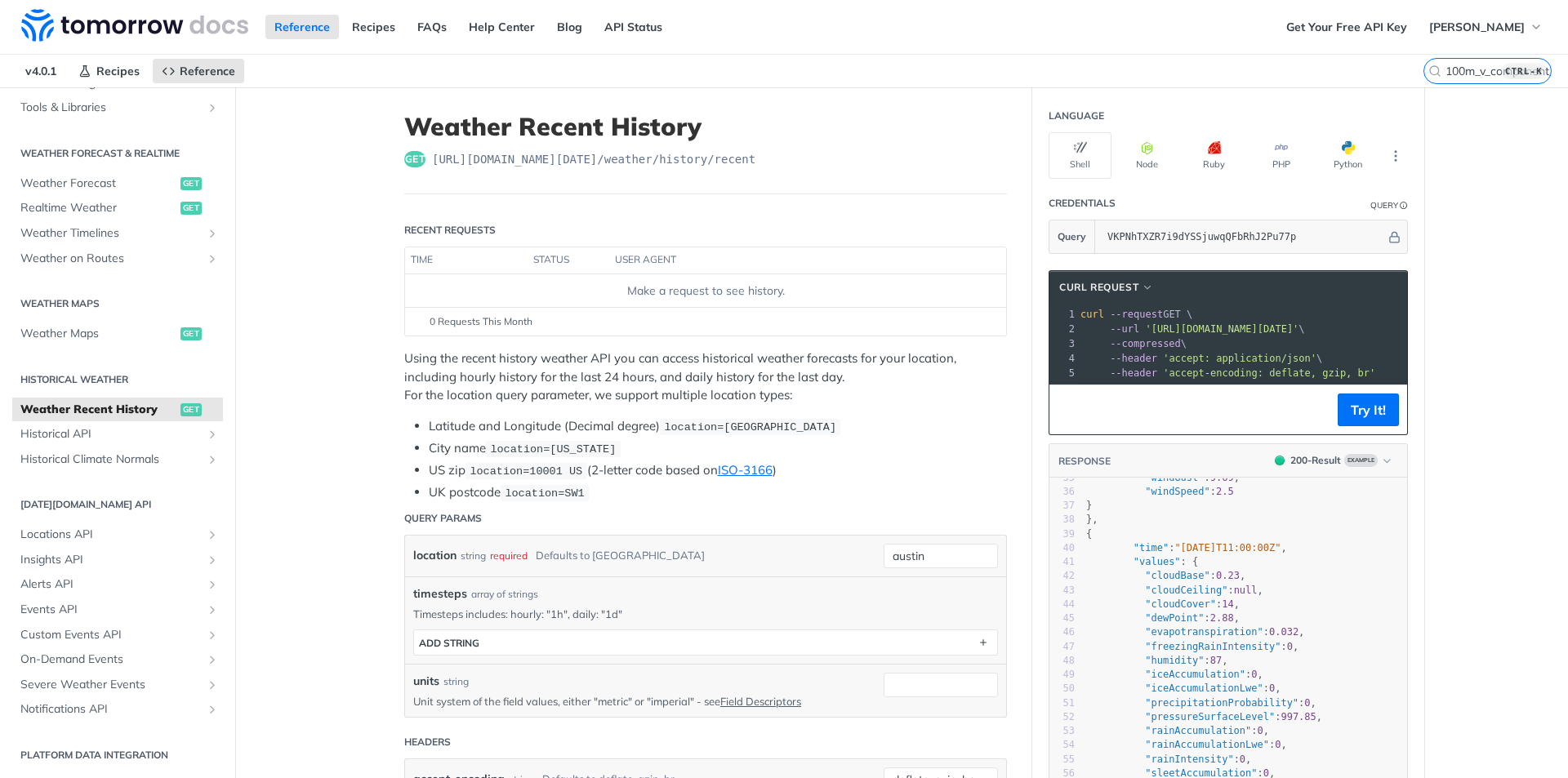
scroll to position [615, 0]
